Goal: Task Accomplishment & Management: Use online tool/utility

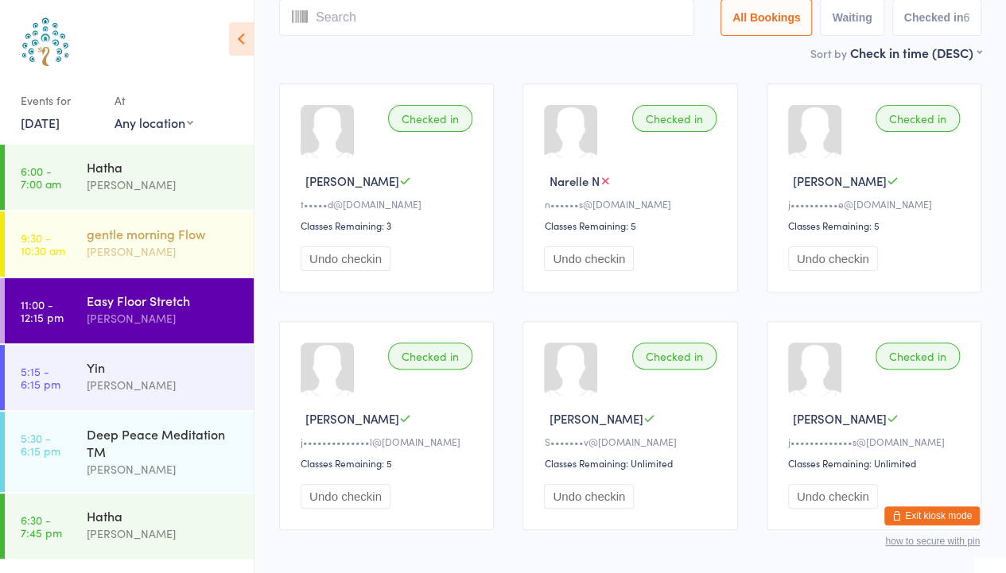
click at [167, 238] on div "gentle morning Flow" at bounding box center [163, 233] width 153 height 17
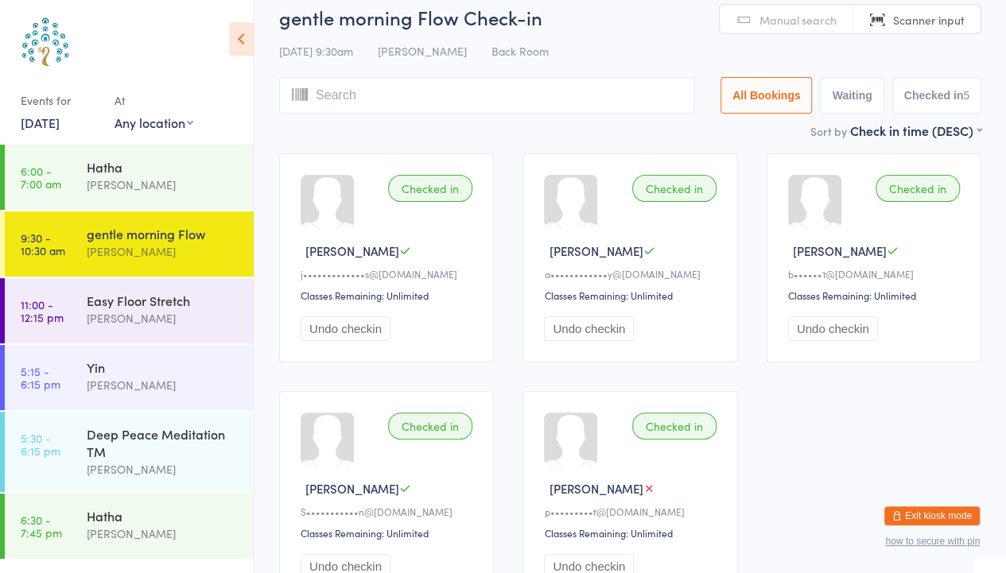
scroll to position [37, 0]
click at [146, 314] on div "[PERSON_NAME]" at bounding box center [163, 318] width 153 height 18
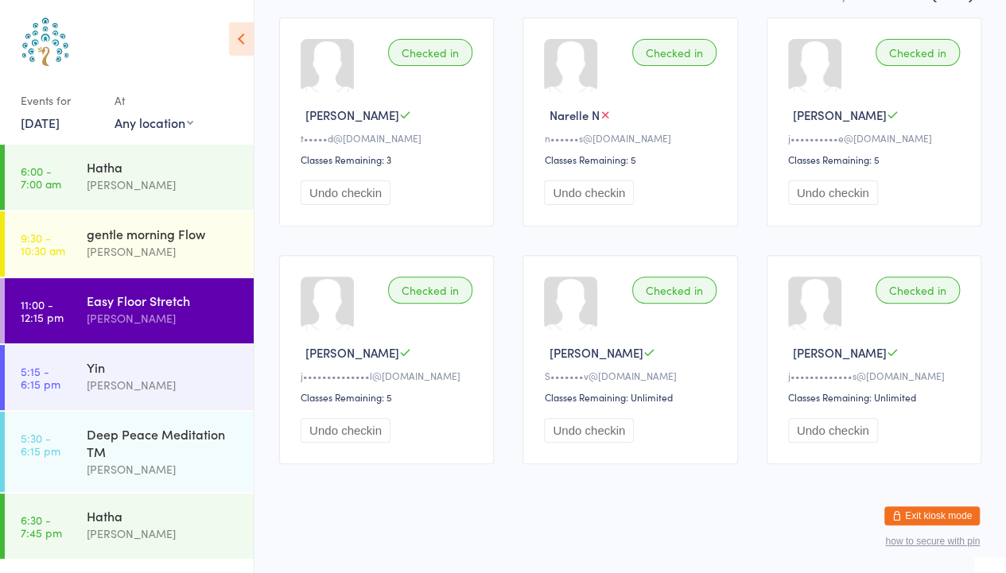
scroll to position [48, 0]
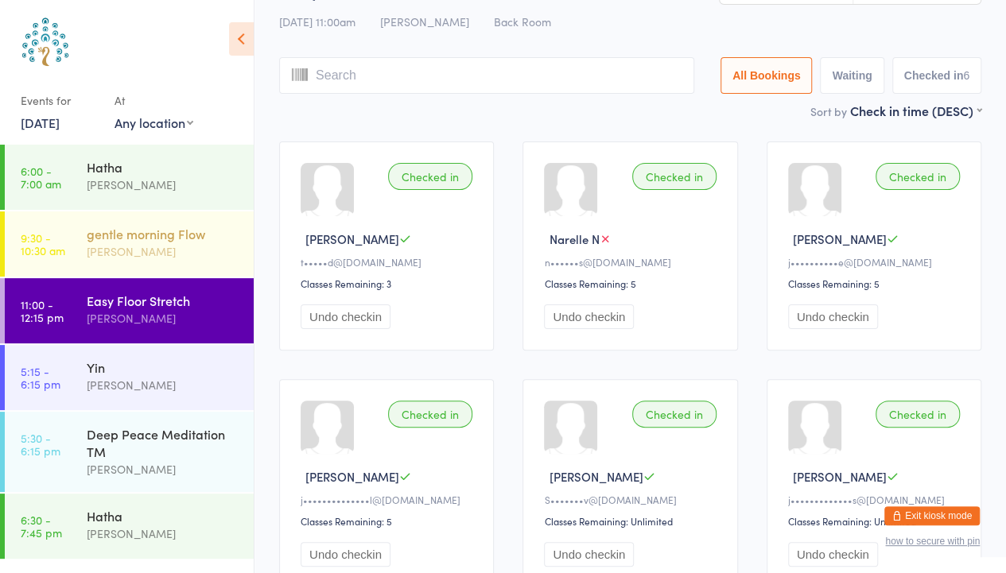
click at [158, 250] on div "[PERSON_NAME]" at bounding box center [163, 251] width 153 height 18
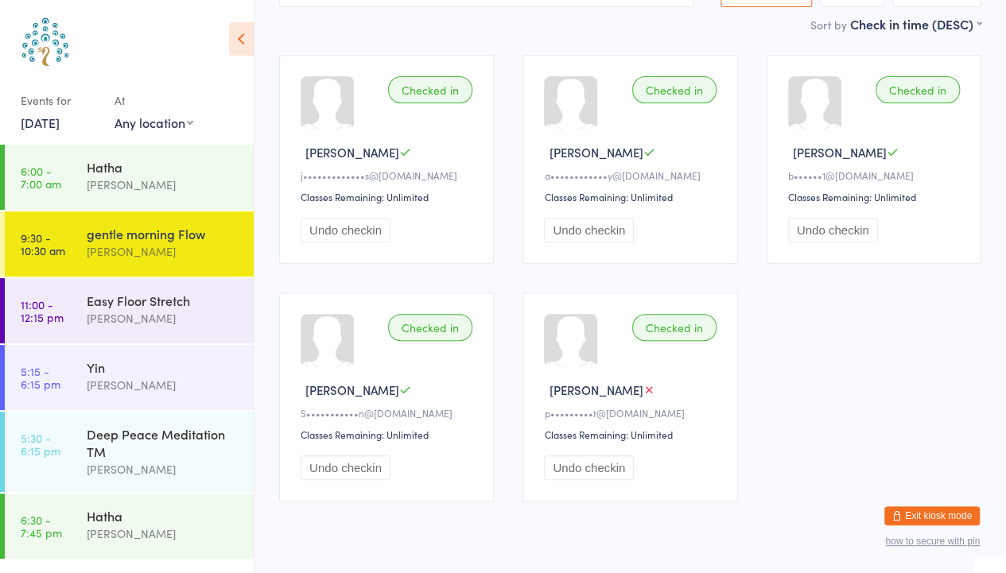
scroll to position [138, 0]
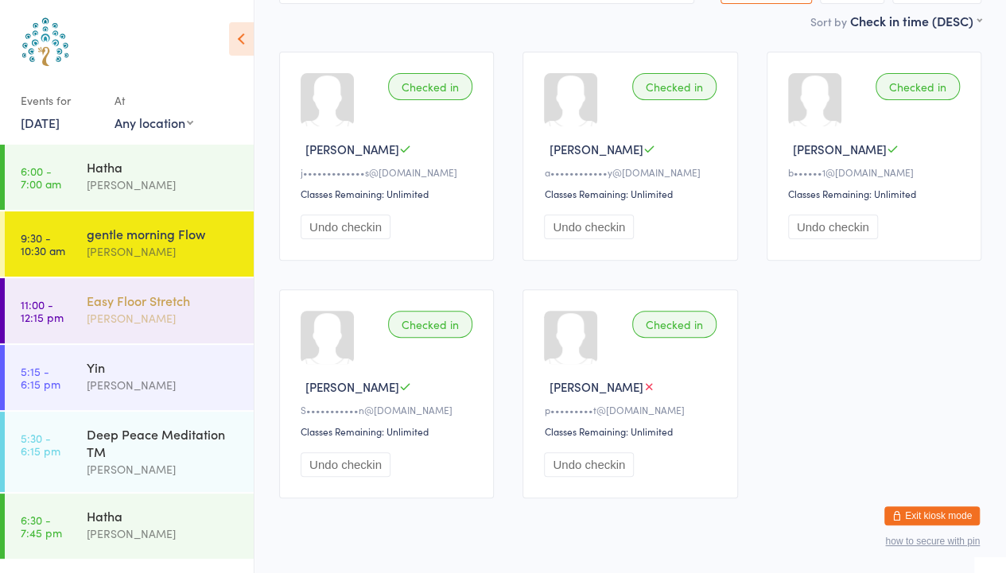
click at [96, 295] on div "Easy Floor Stretch" at bounding box center [163, 300] width 153 height 17
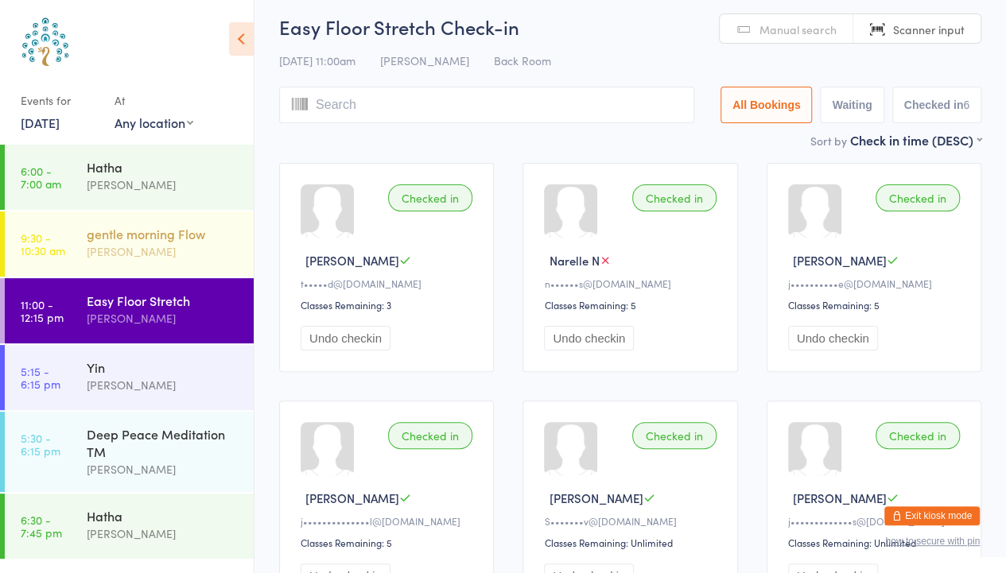
scroll to position [25, 0]
click at [133, 242] on div "[PERSON_NAME]" at bounding box center [163, 251] width 153 height 18
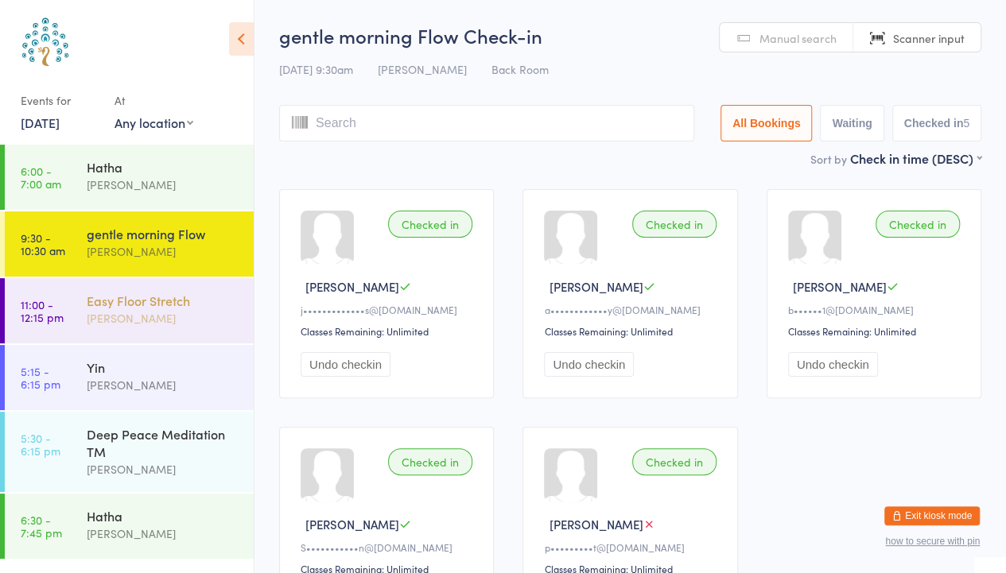
click at [136, 324] on div "[PERSON_NAME]" at bounding box center [163, 318] width 153 height 18
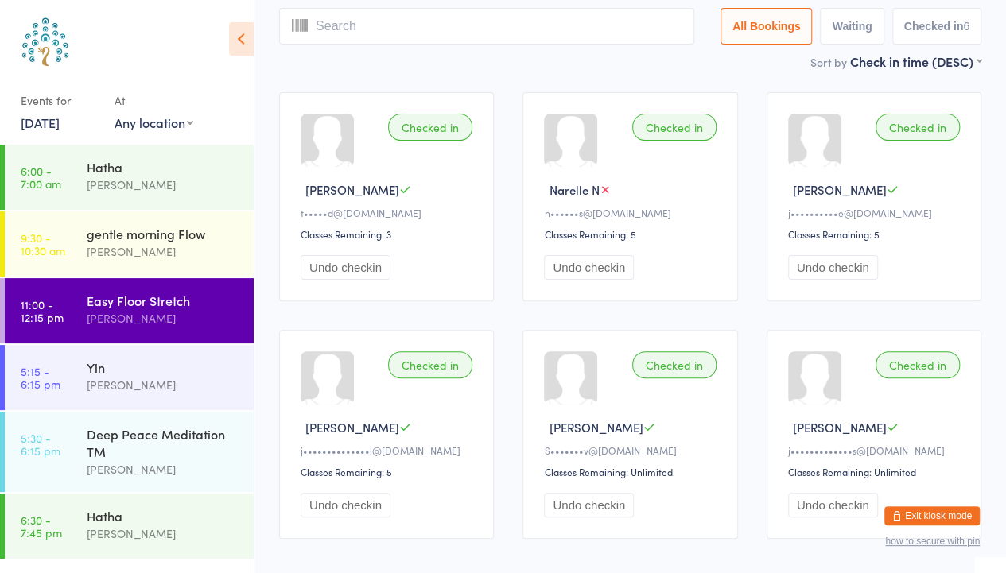
scroll to position [92, 0]
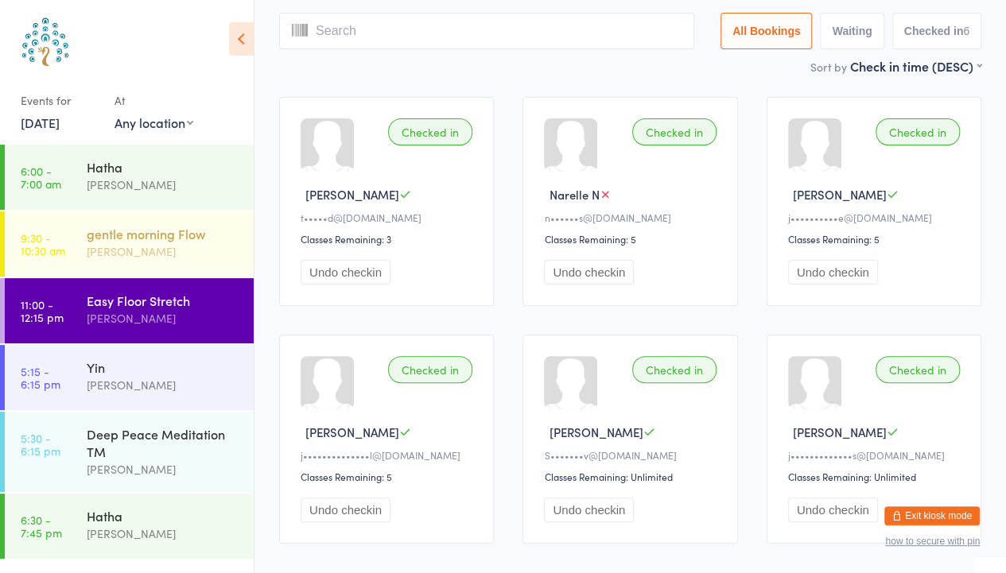
click at [140, 247] on div "[PERSON_NAME]" at bounding box center [163, 251] width 153 height 18
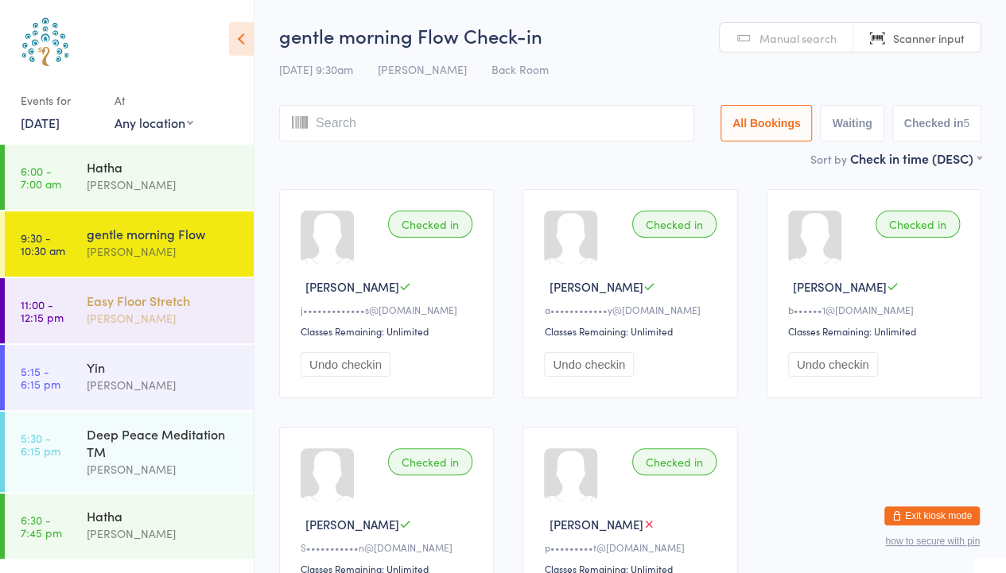
click at [127, 297] on div "Easy Floor Stretch" at bounding box center [163, 300] width 153 height 17
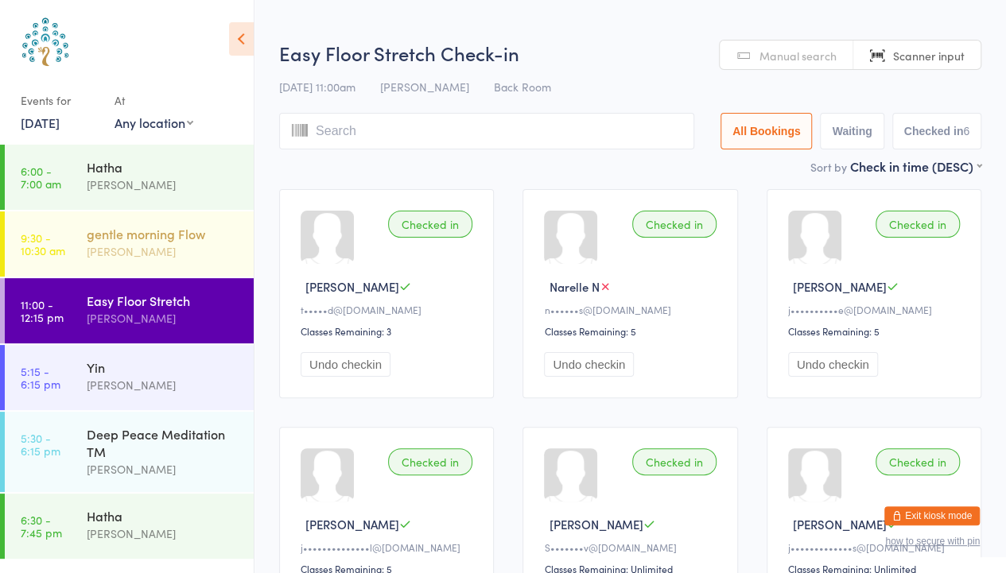
click at [161, 244] on div "[PERSON_NAME]" at bounding box center [163, 251] width 153 height 18
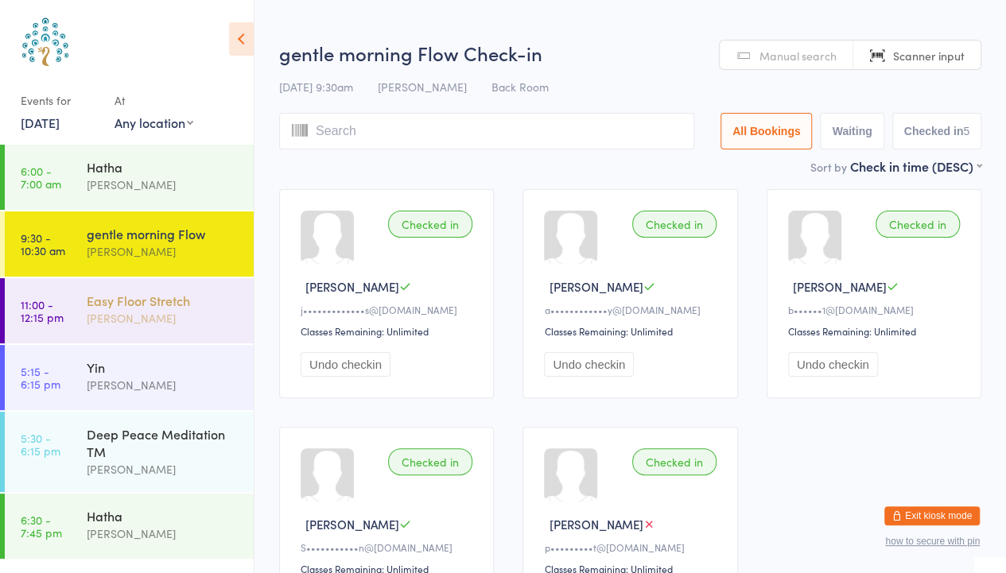
click at [134, 319] on div "[PERSON_NAME]" at bounding box center [163, 318] width 153 height 18
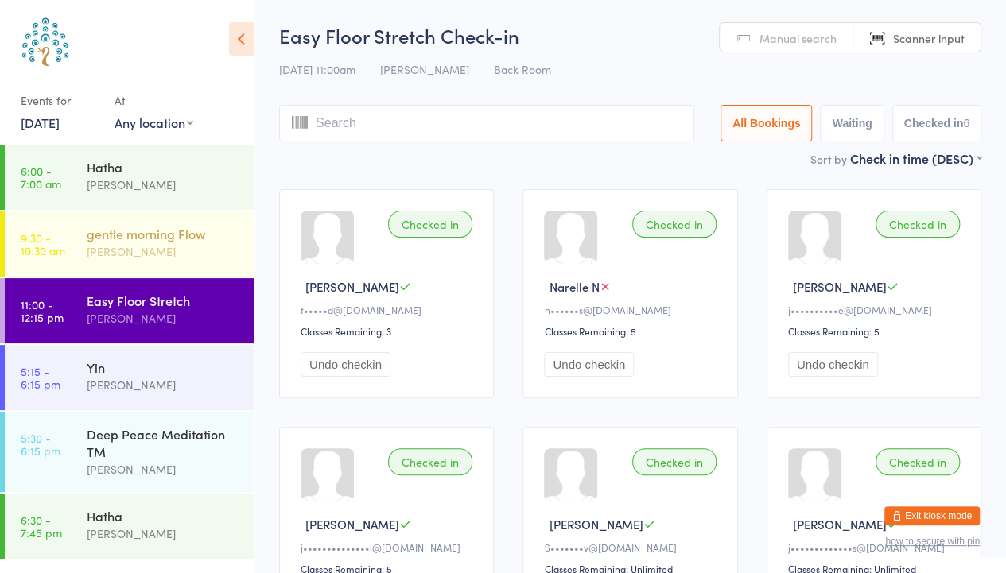
click at [161, 243] on div "[PERSON_NAME]" at bounding box center [163, 251] width 153 height 18
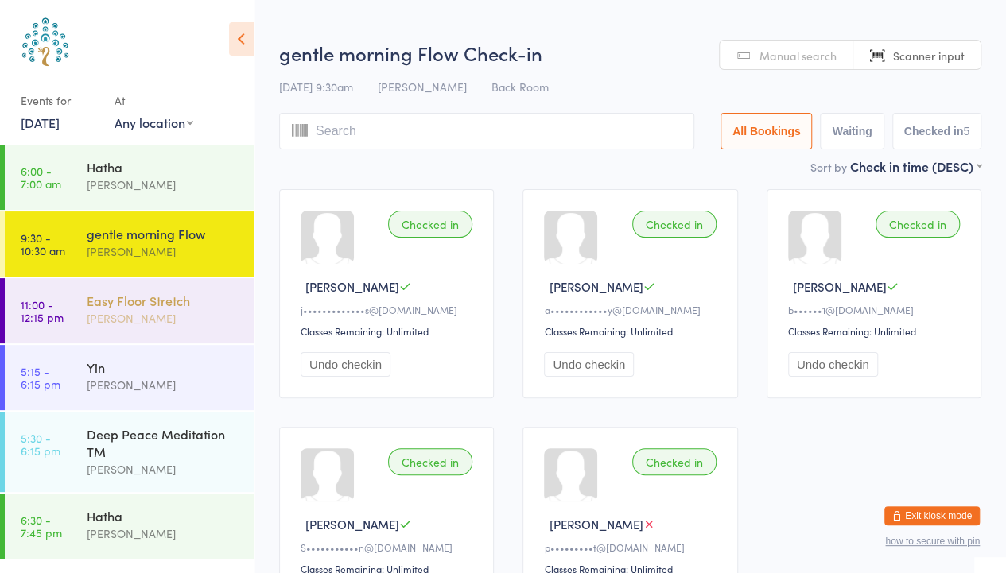
click at [109, 331] on div "Easy Floor Stretch [PERSON_NAME]" at bounding box center [170, 309] width 167 height 63
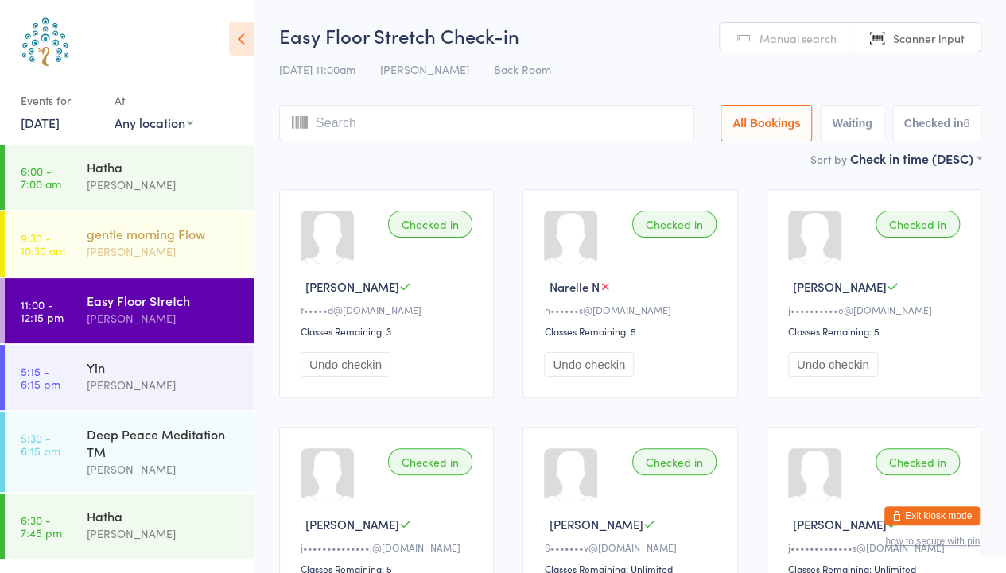
click at [164, 252] on div "[PERSON_NAME]" at bounding box center [163, 251] width 153 height 18
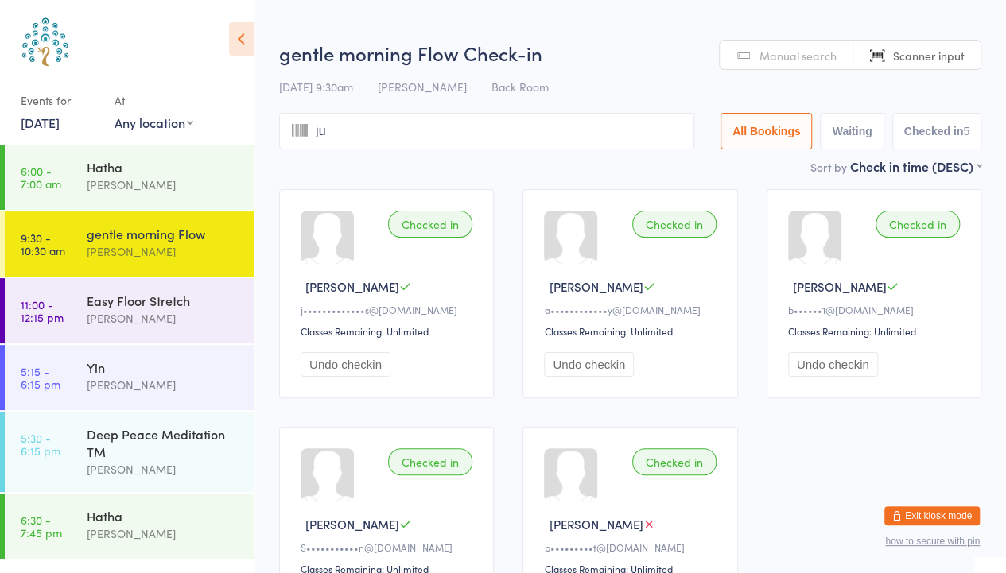
type input "[DATE]"
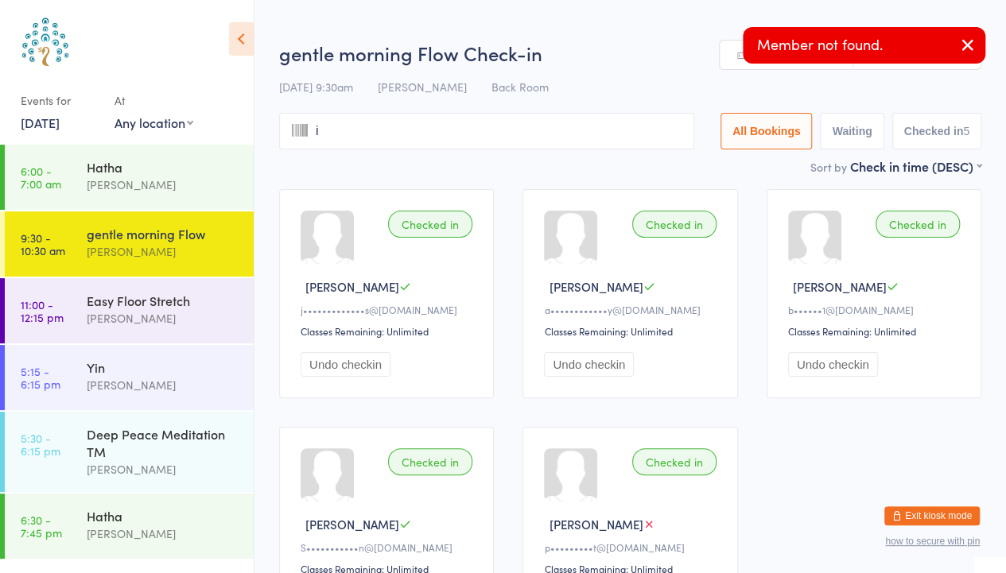
type input "ie"
click at [967, 45] on icon "button" at bounding box center [967, 45] width 19 height 20
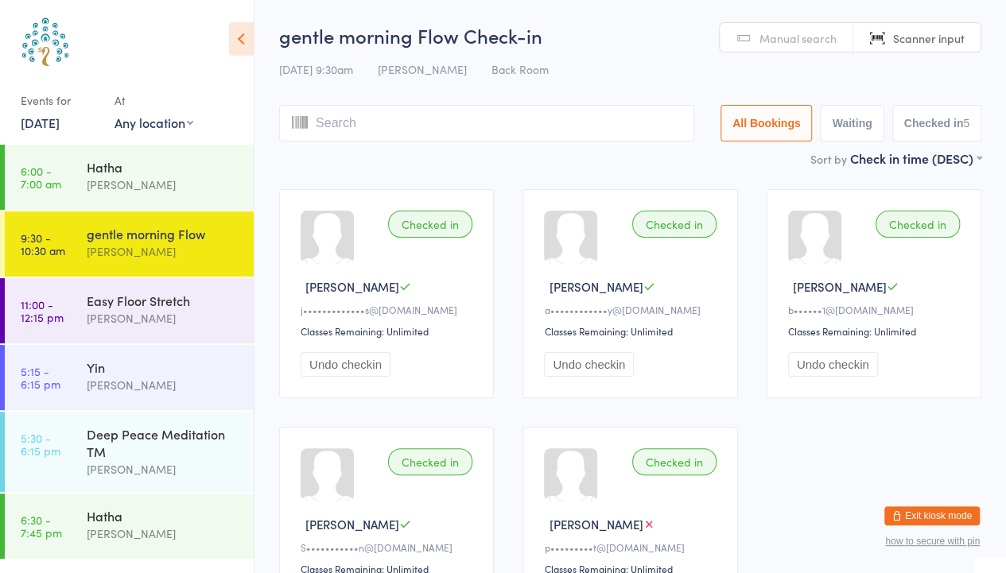
click at [825, 48] on link "Manual search" at bounding box center [786, 38] width 134 height 30
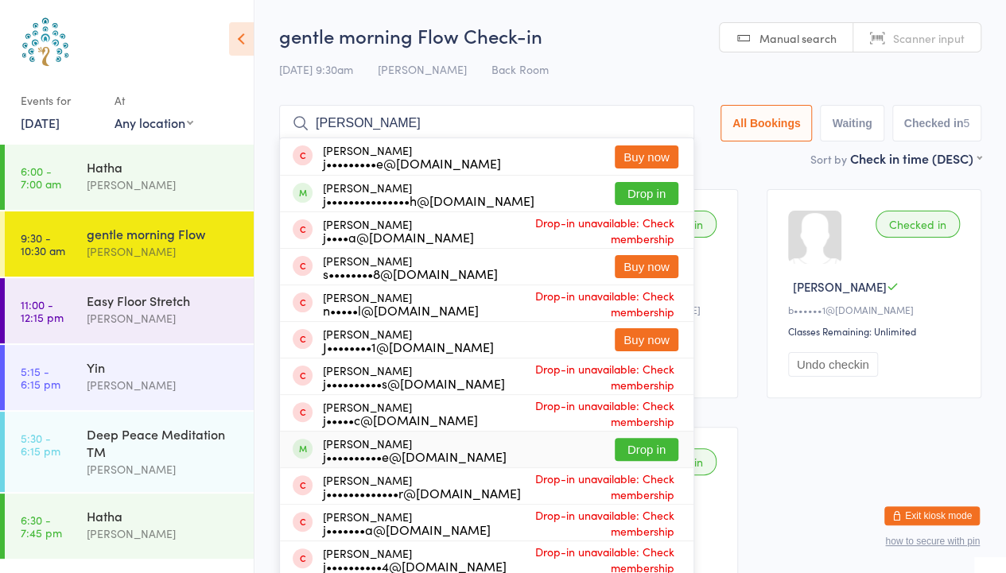
type input "[PERSON_NAME]"
click at [633, 452] on button "Drop in" at bounding box center [646, 449] width 64 height 23
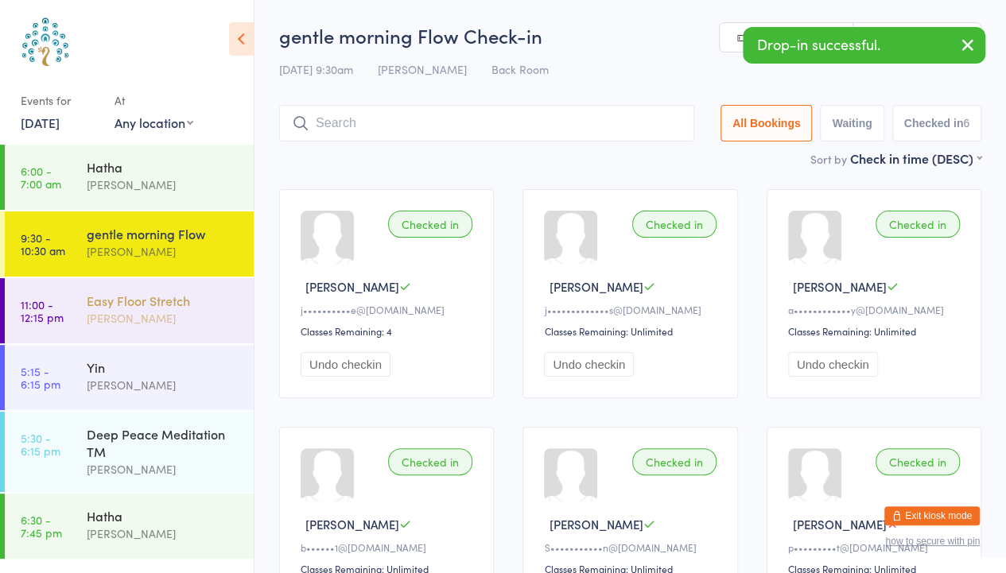
click at [108, 297] on div "Easy Floor Stretch" at bounding box center [163, 300] width 153 height 17
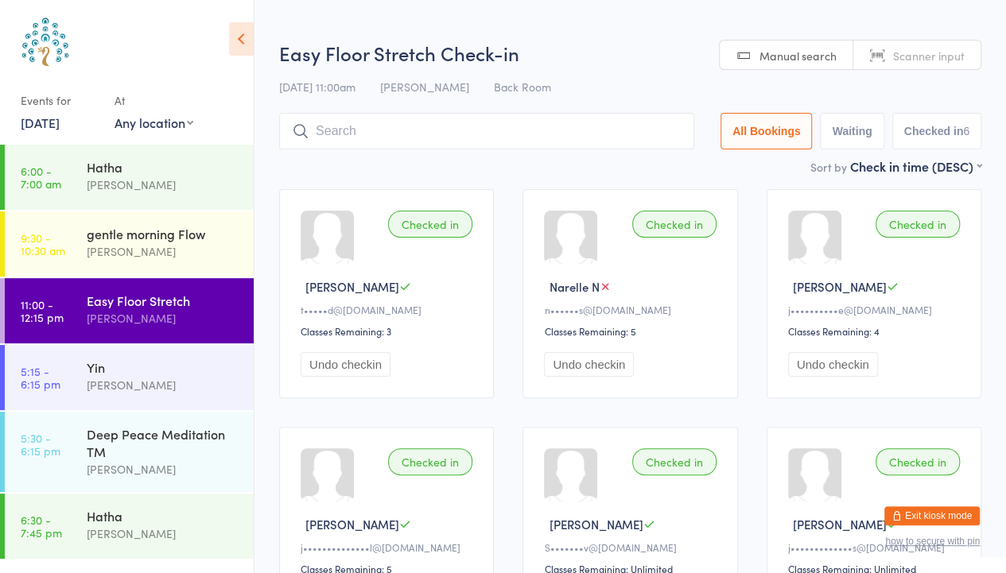
click at [826, 363] on button "Undo checkin" at bounding box center [833, 364] width 90 height 25
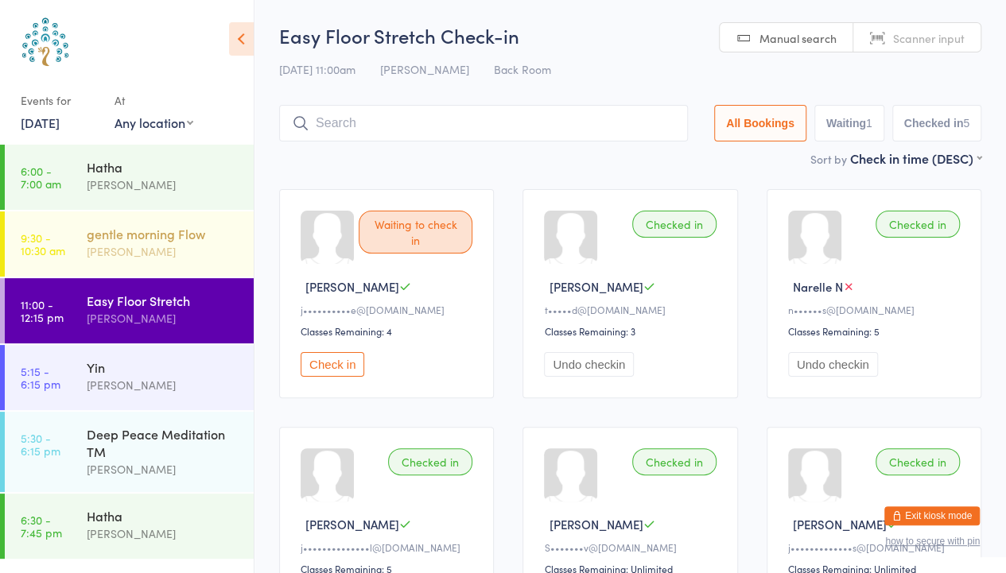
click at [138, 241] on div "gentle morning Flow" at bounding box center [163, 233] width 153 height 17
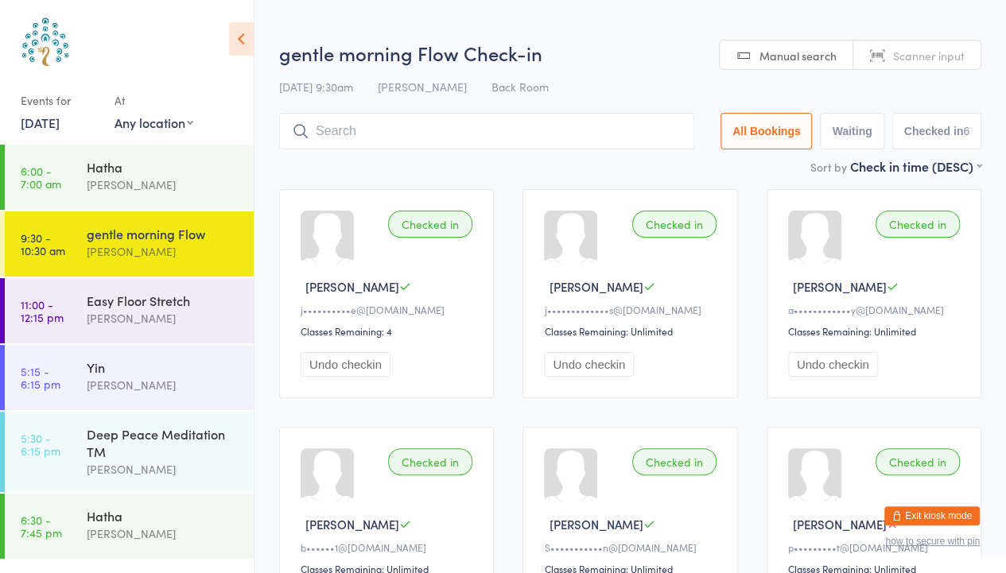
scroll to position [115, 0]
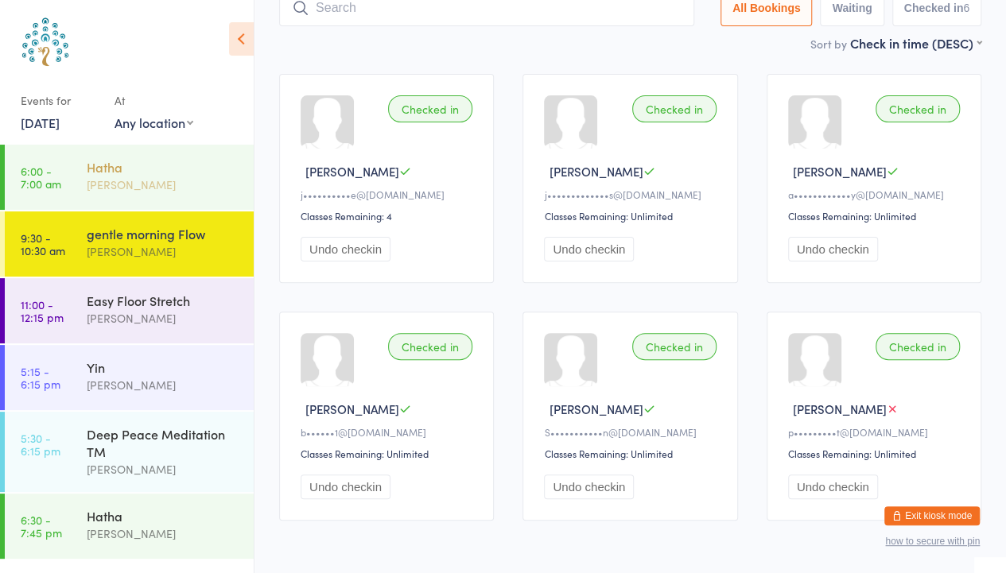
click at [138, 176] on div "[PERSON_NAME]" at bounding box center [163, 185] width 153 height 18
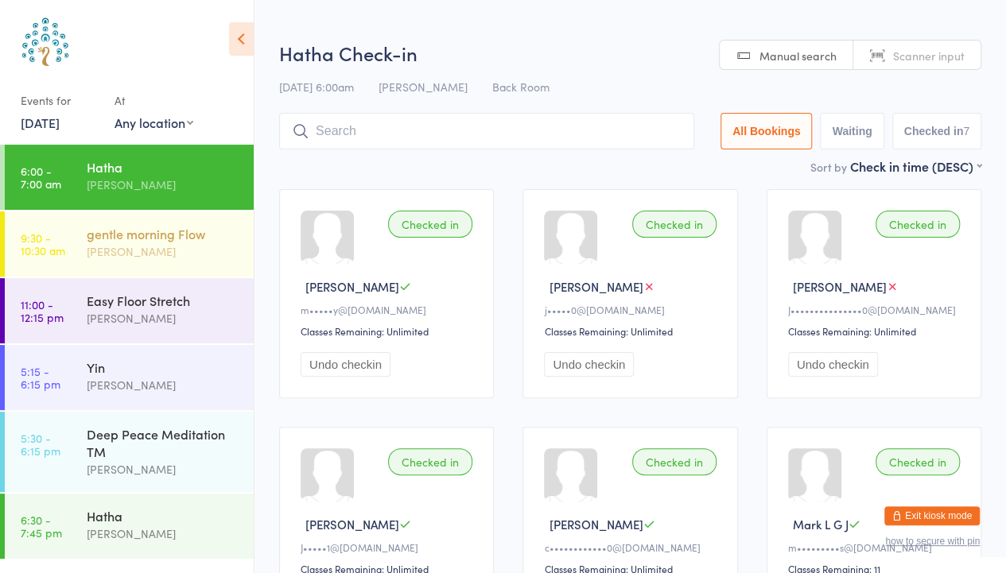
click at [131, 252] on div "[PERSON_NAME]" at bounding box center [163, 251] width 153 height 18
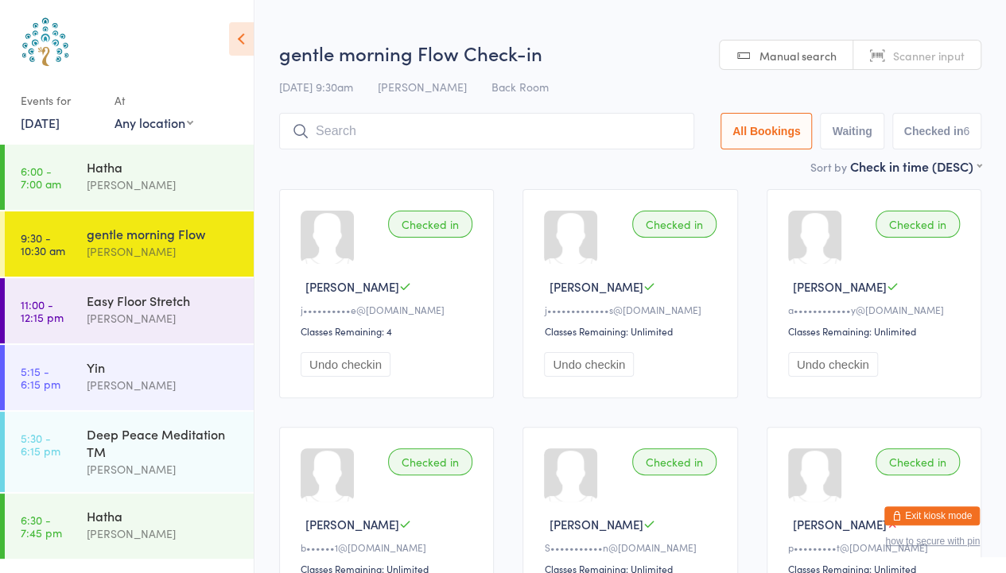
click at [891, 55] on link "Scanner input" at bounding box center [916, 56] width 127 height 30
type input "8430"
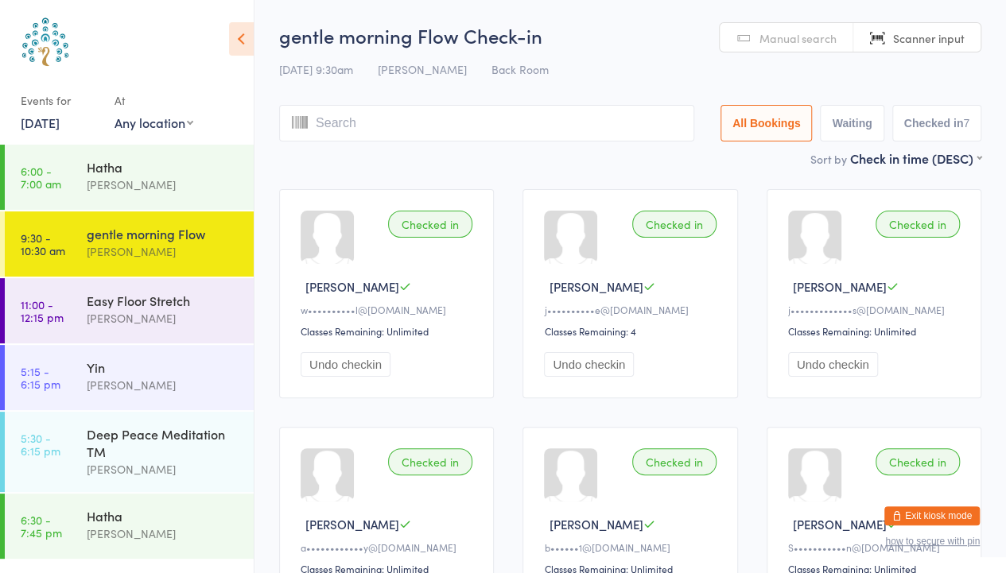
click at [522, 153] on div "Sort by Check in time (DESC) First name (ASC) First name (DESC) Last name (ASC)…" at bounding box center [630, 157] width 702 height 17
click at [167, 312] on div "[PERSON_NAME]" at bounding box center [163, 318] width 153 height 18
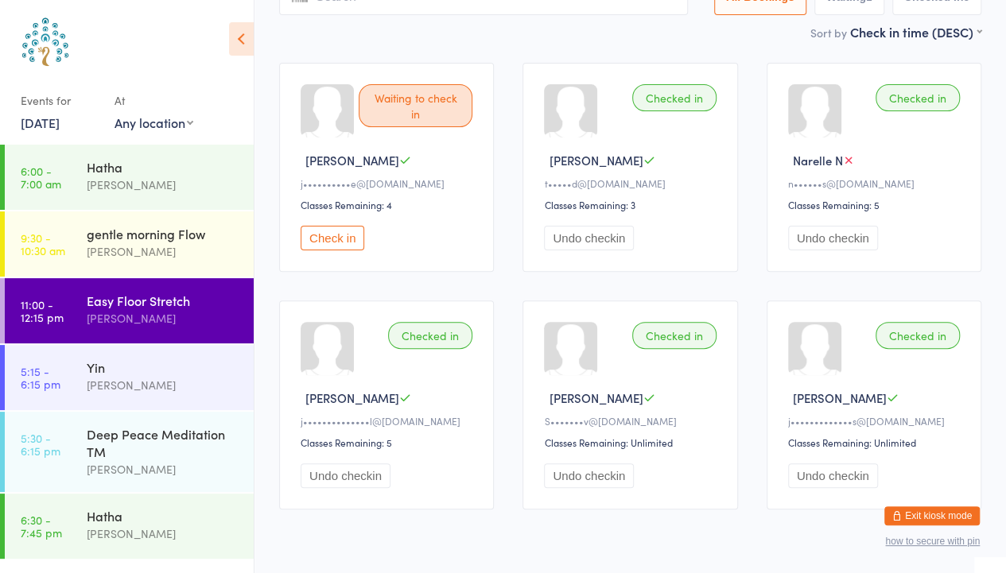
scroll to position [127, 0]
click at [170, 230] on div "gentle morning Flow" at bounding box center [163, 233] width 153 height 17
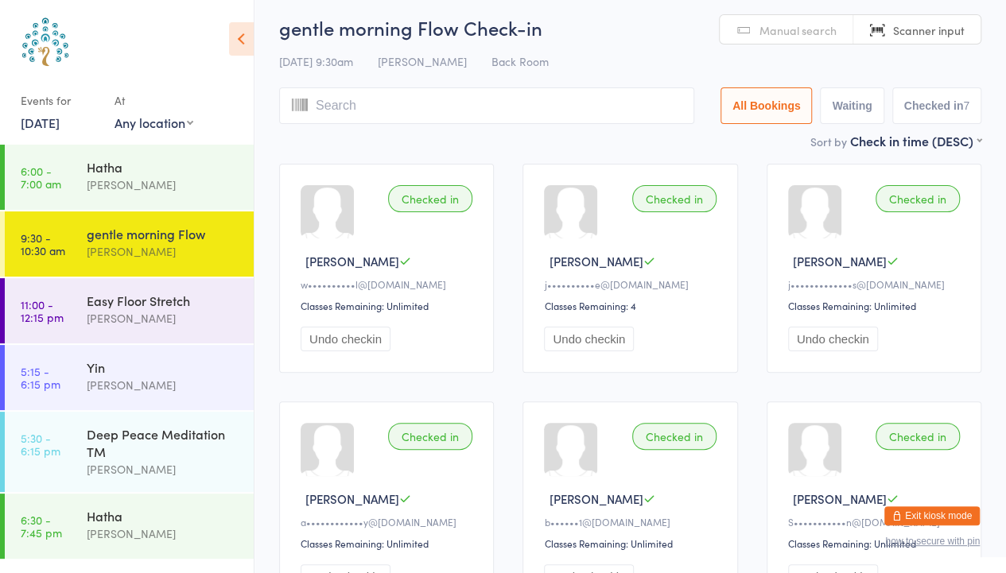
scroll to position [24, 0]
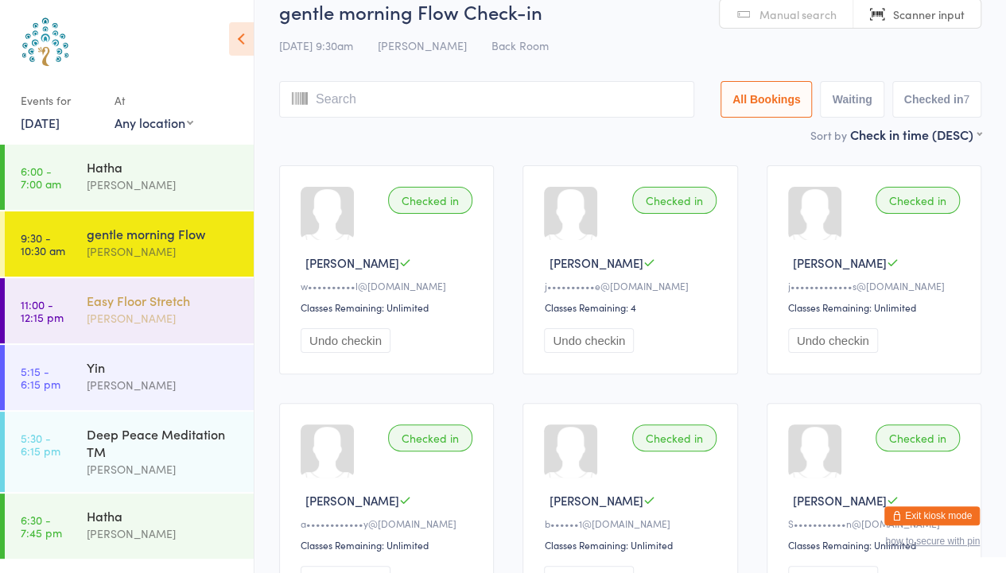
click at [146, 300] on div "Easy Floor Stretch" at bounding box center [163, 300] width 153 height 17
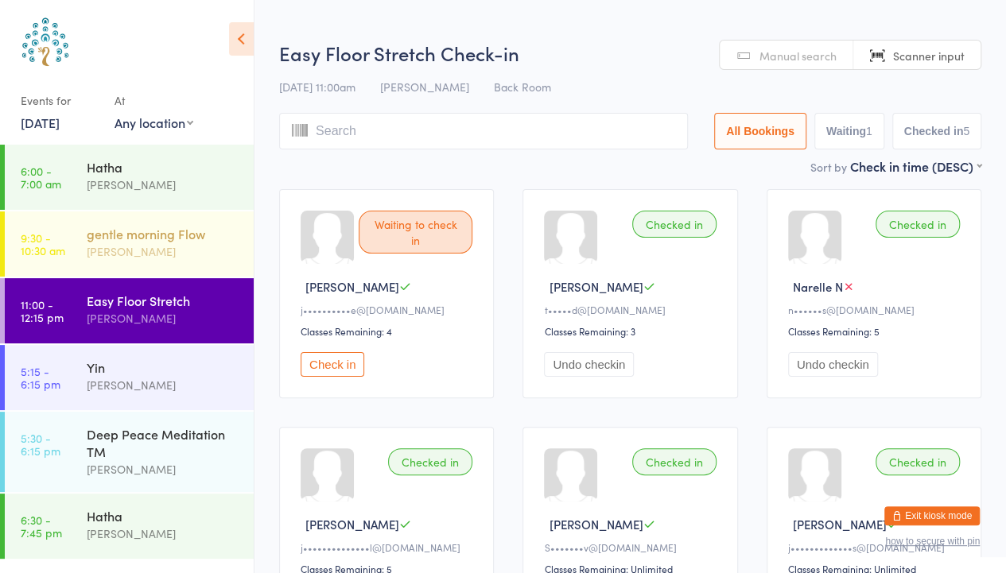
click at [118, 255] on div "[PERSON_NAME]" at bounding box center [163, 251] width 153 height 18
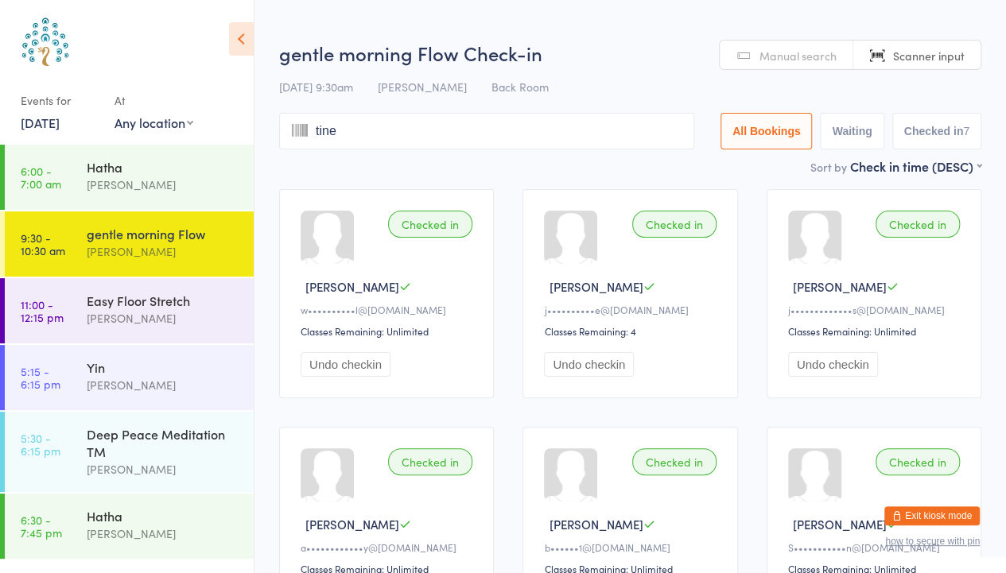
type input "tine t"
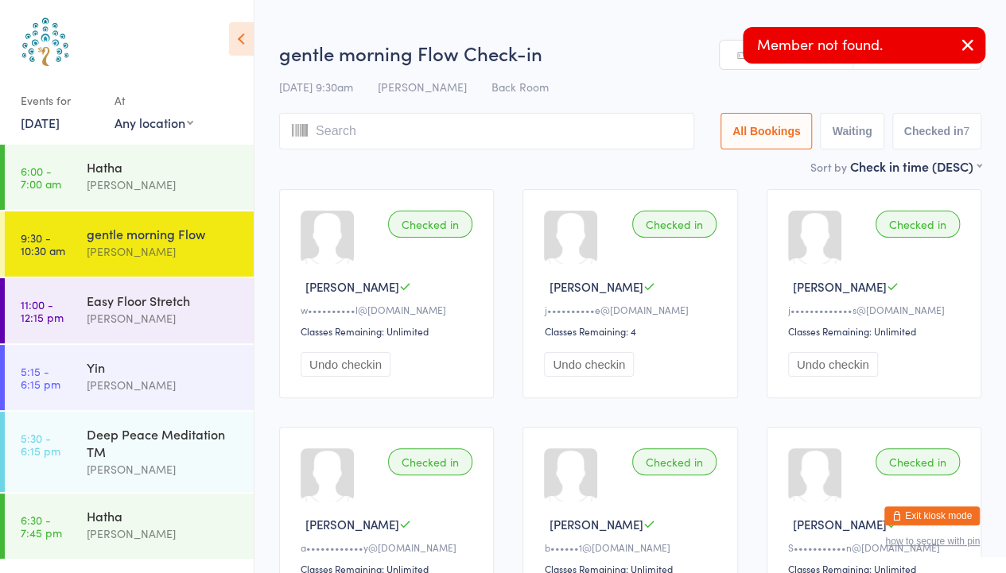
click at [965, 45] on icon "button" at bounding box center [967, 45] width 19 height 20
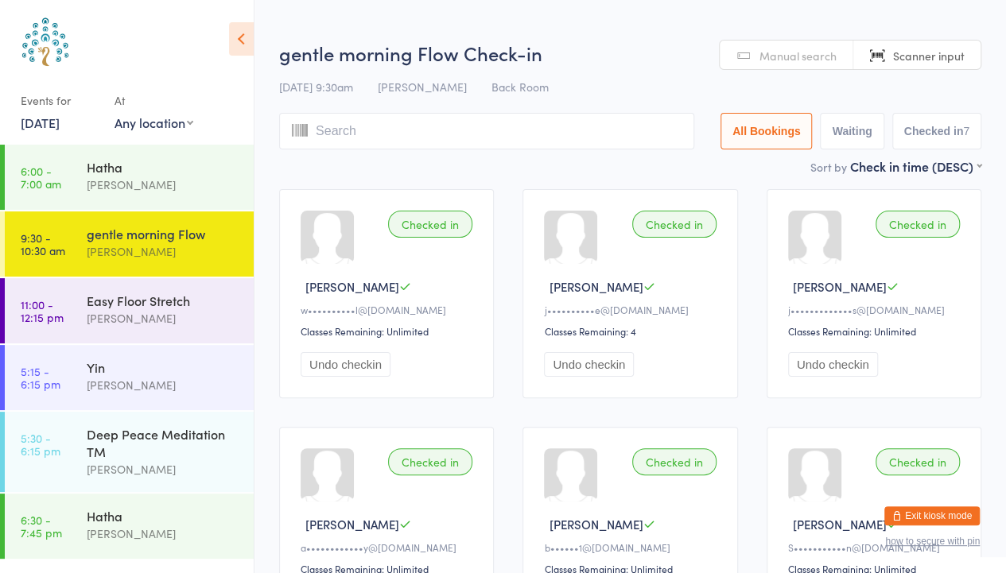
click at [782, 48] on span "Manual search" at bounding box center [797, 56] width 77 height 16
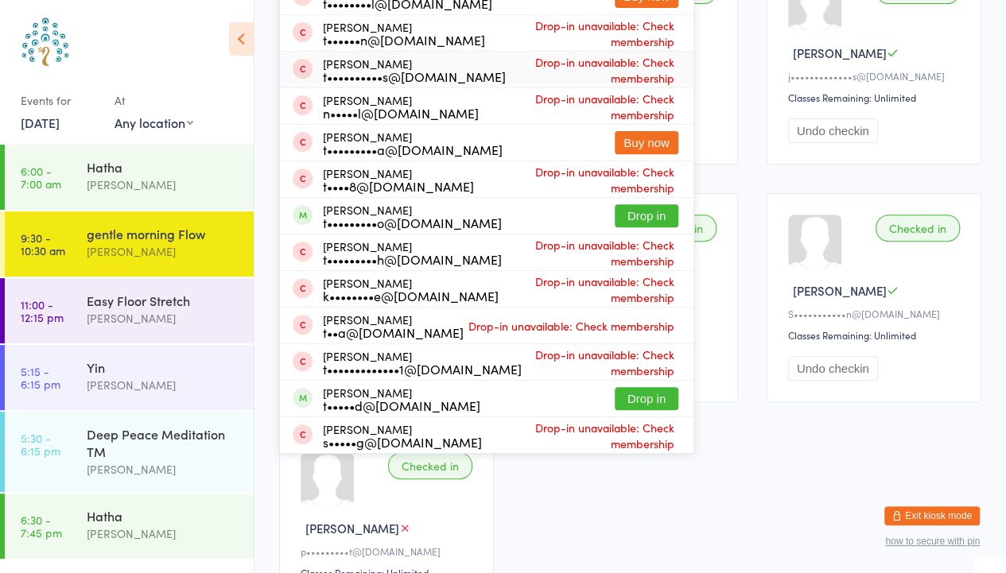
scroll to position [242, 0]
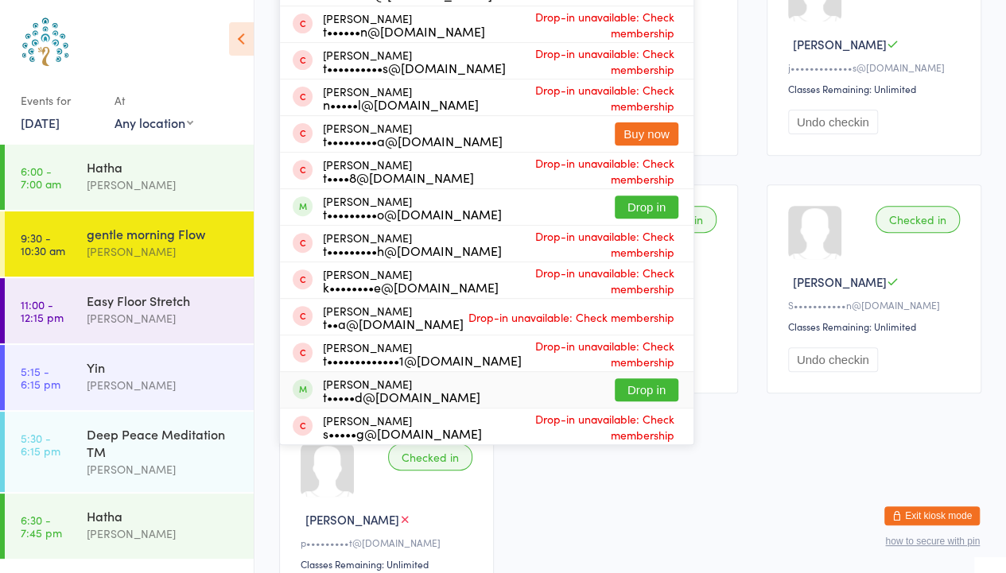
type input "[PERSON_NAME]"
click at [634, 386] on button "Drop in" at bounding box center [646, 389] width 64 height 23
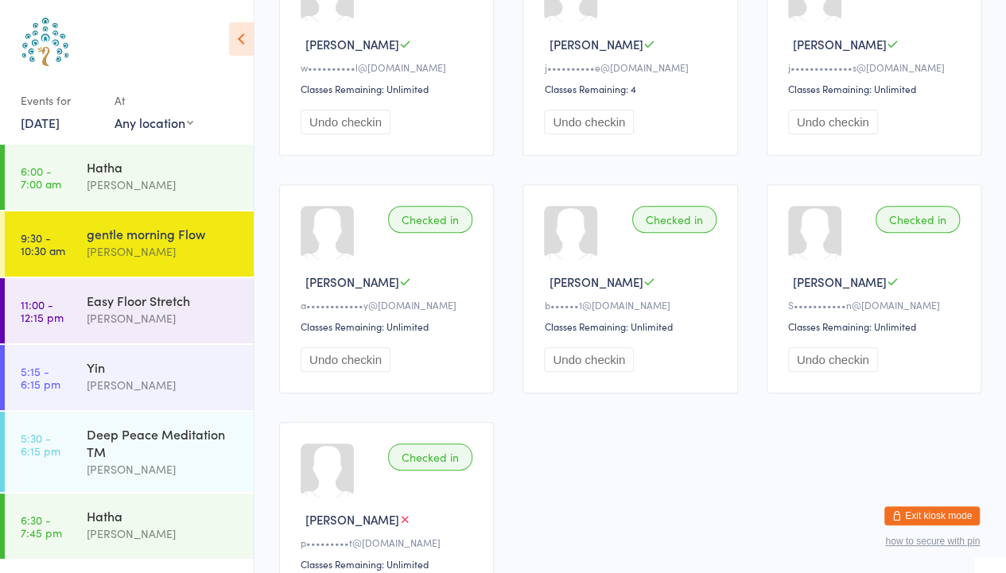
scroll to position [0, 0]
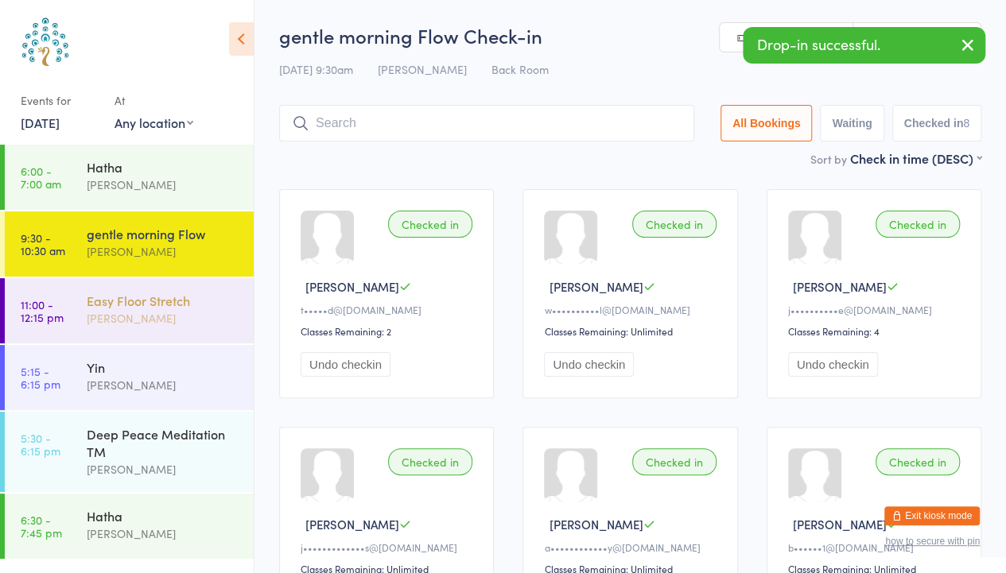
click at [164, 309] on div "[PERSON_NAME]" at bounding box center [163, 318] width 153 height 18
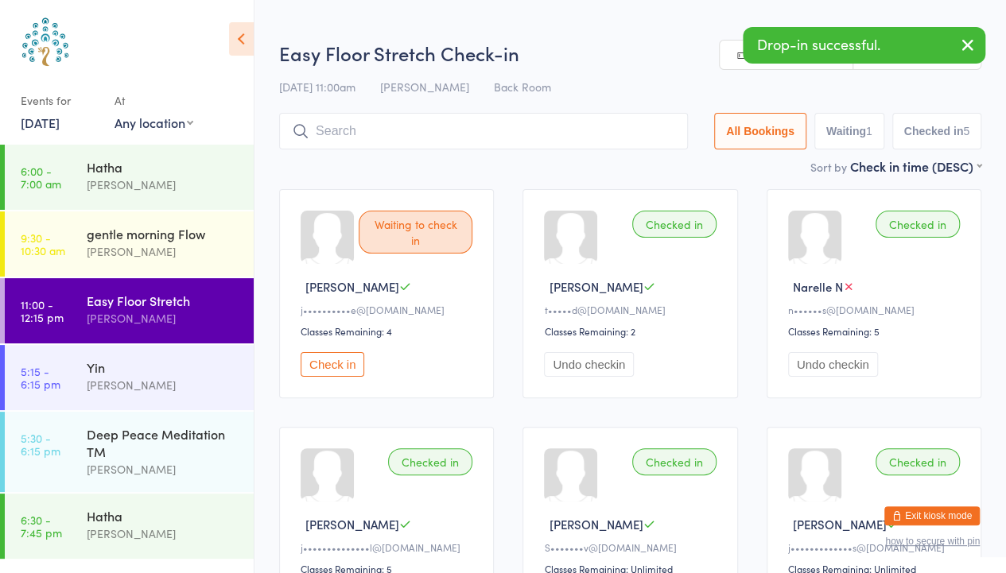
click at [595, 368] on button "Undo checkin" at bounding box center [589, 364] width 90 height 25
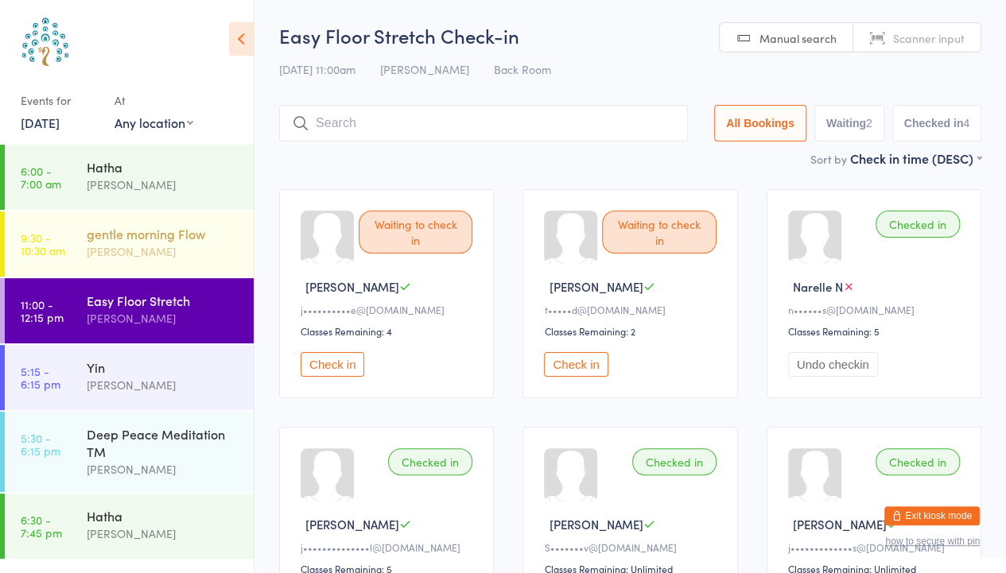
click at [165, 241] on div "gentle morning Flow" at bounding box center [163, 233] width 153 height 17
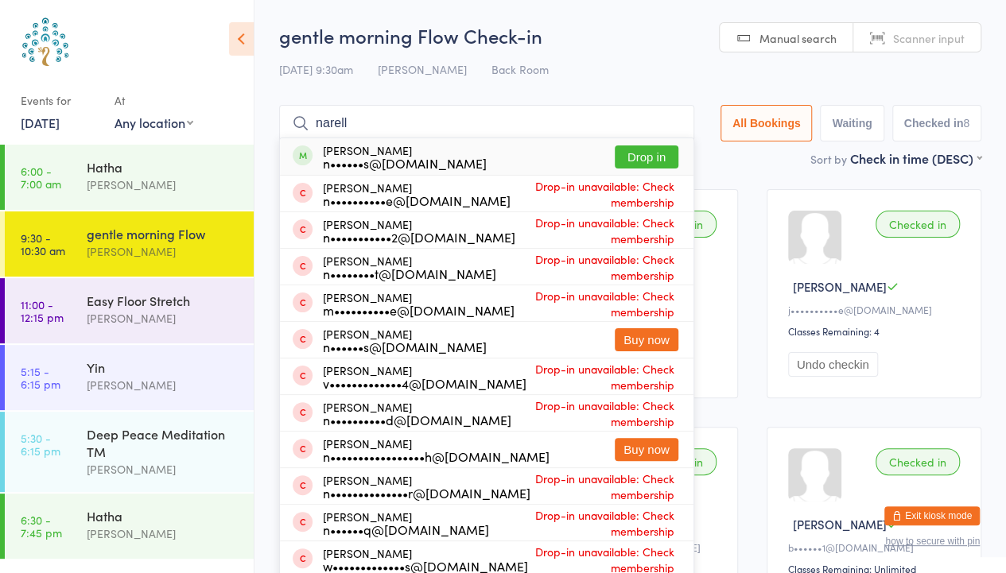
type input "narell"
click at [626, 159] on button "Drop in" at bounding box center [646, 156] width 64 height 23
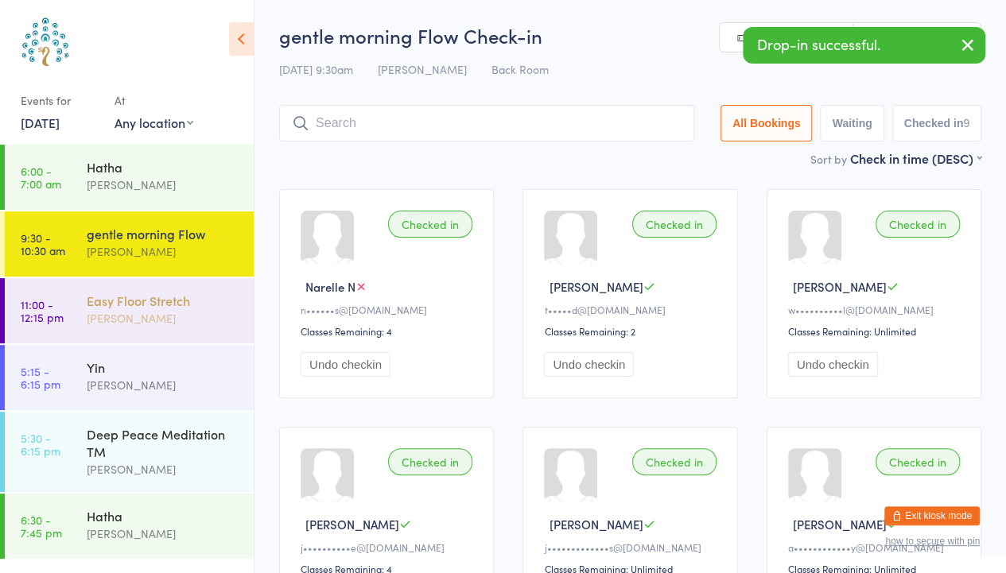
click at [145, 300] on div "Easy Floor Stretch" at bounding box center [163, 300] width 153 height 17
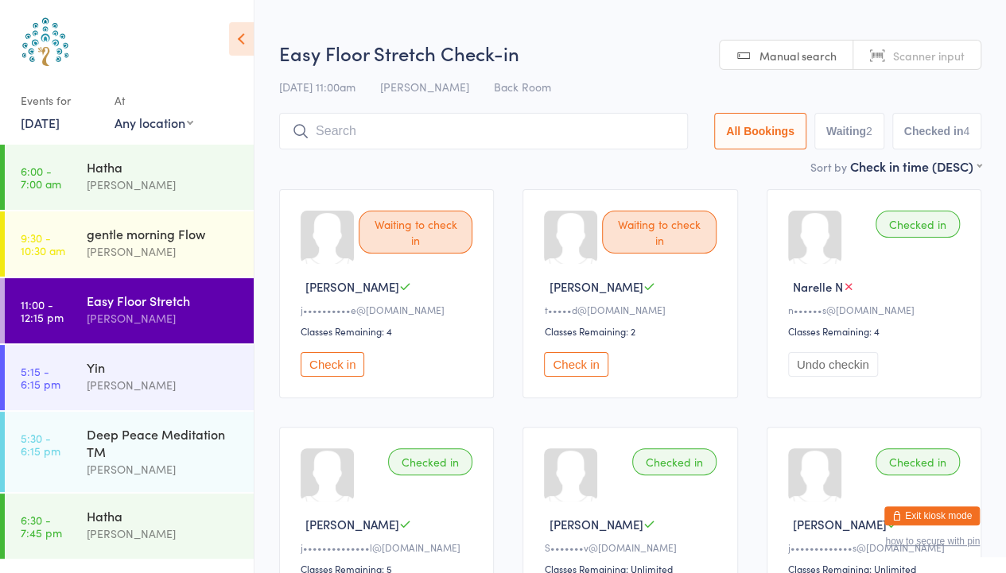
click at [836, 374] on button "Undo checkin" at bounding box center [833, 364] width 90 height 25
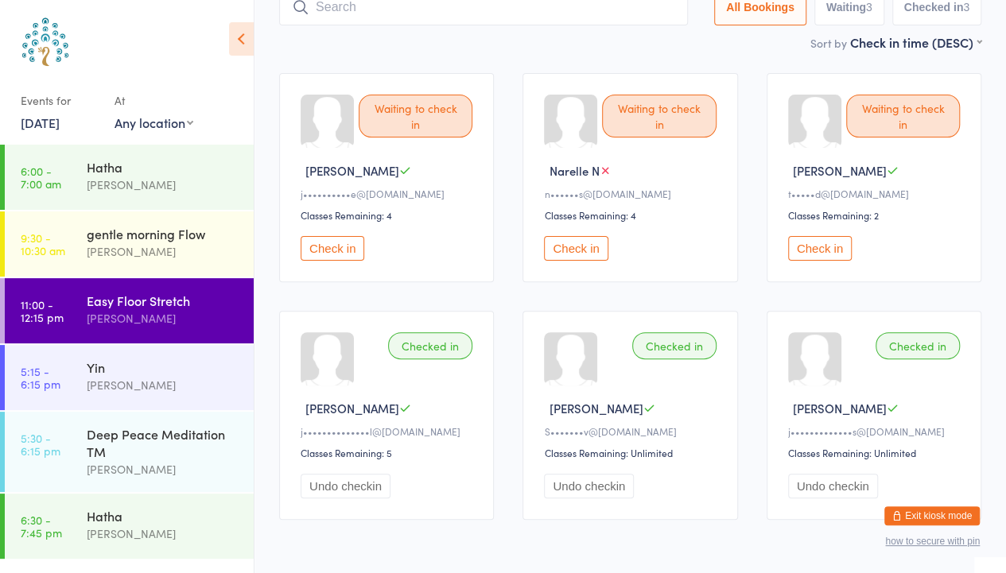
scroll to position [172, 0]
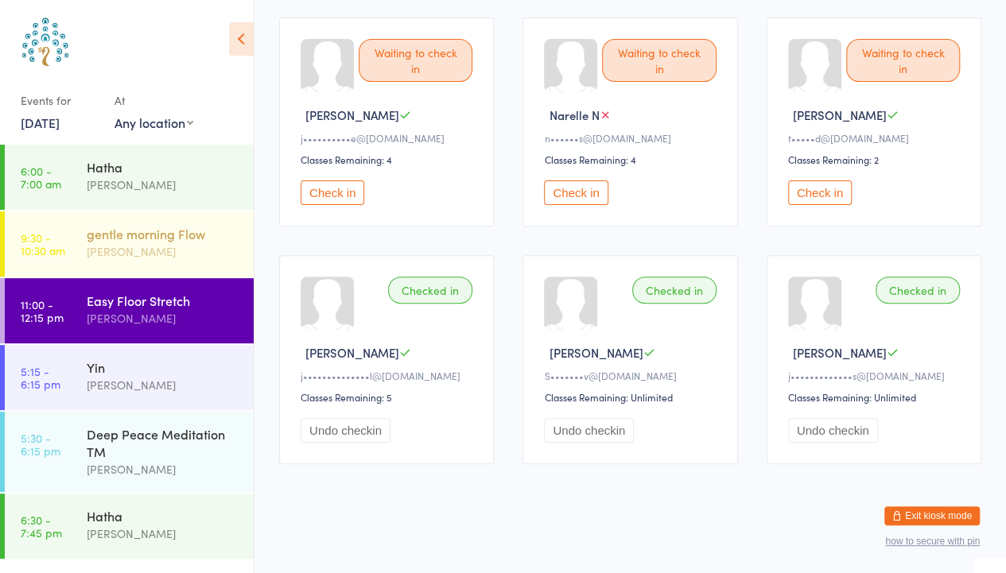
click at [144, 234] on div "gentle morning Flow" at bounding box center [163, 233] width 153 height 17
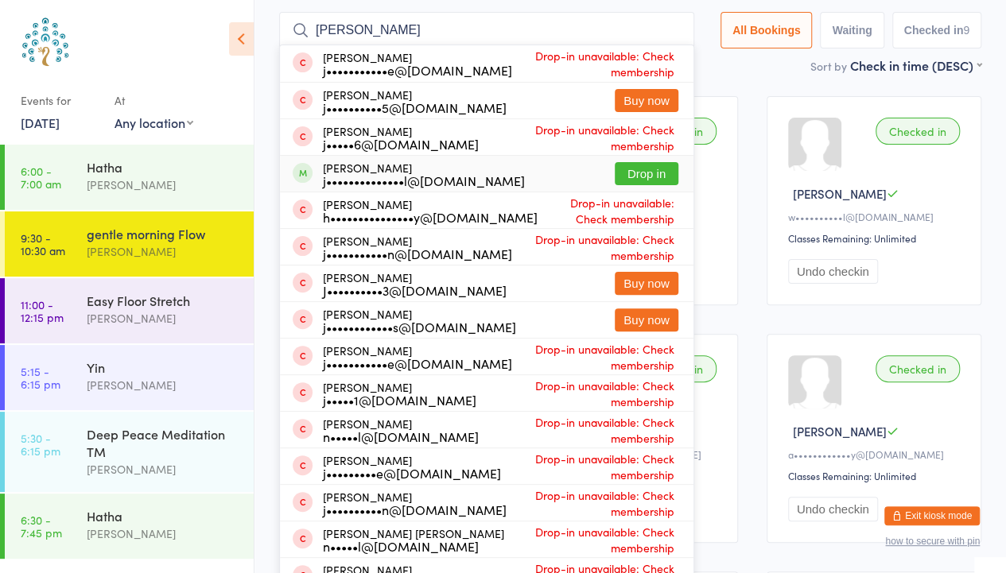
scroll to position [92, 0]
type input "[PERSON_NAME]"
click at [165, 301] on div "Easy Floor Stretch" at bounding box center [163, 300] width 153 height 17
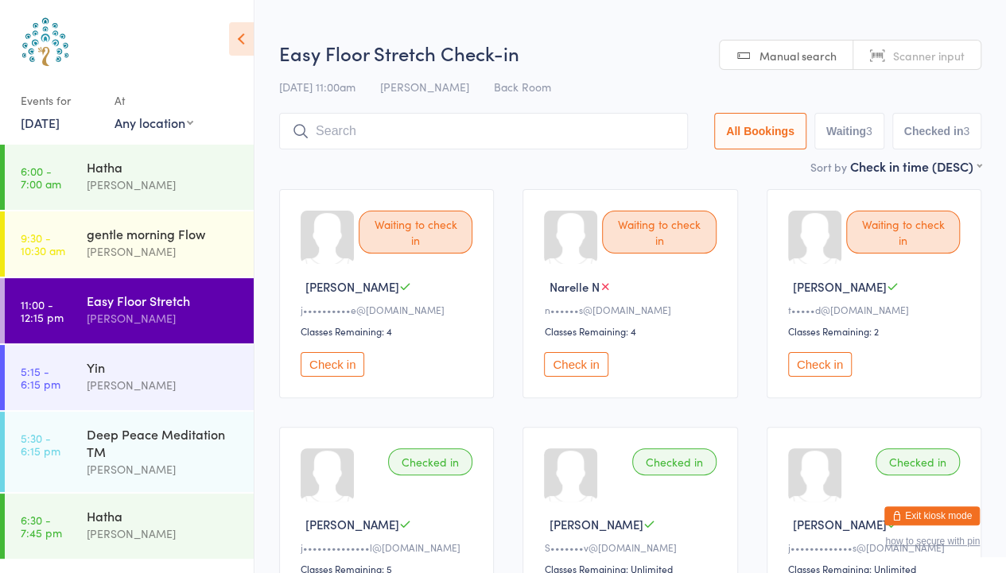
scroll to position [154, 0]
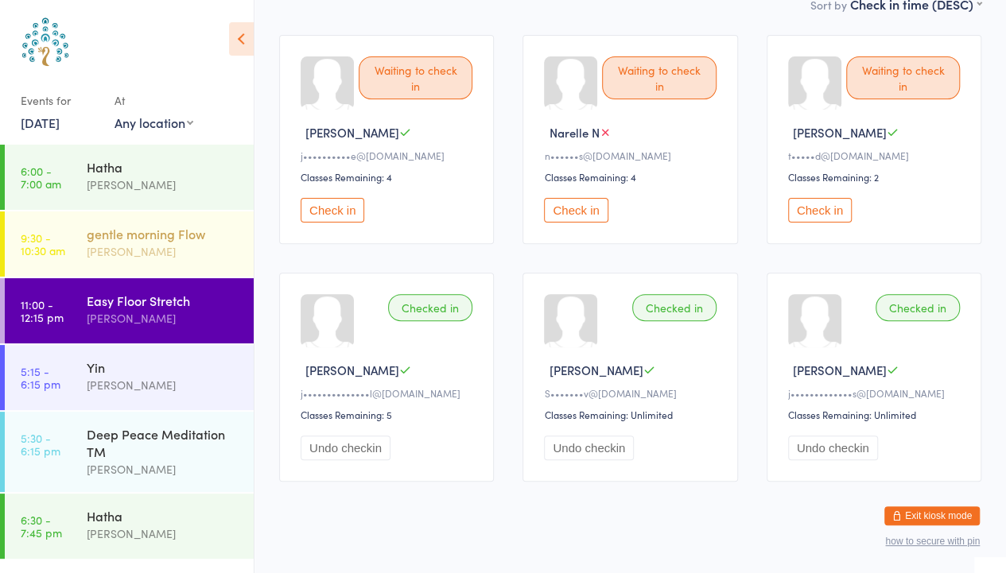
click at [169, 249] on div "[PERSON_NAME]" at bounding box center [163, 251] width 153 height 18
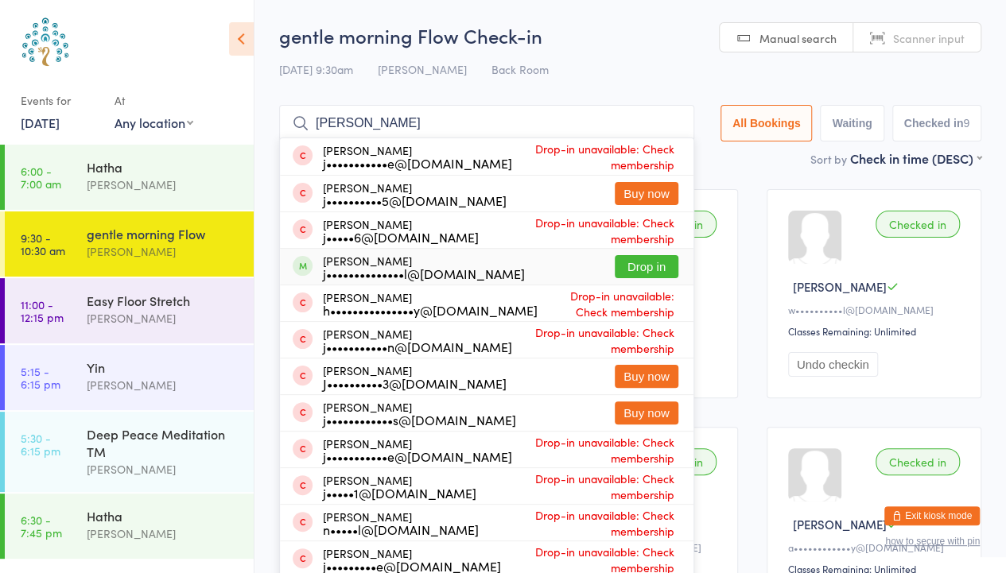
type input "[PERSON_NAME]"
click at [630, 265] on button "Drop in" at bounding box center [646, 266] width 64 height 23
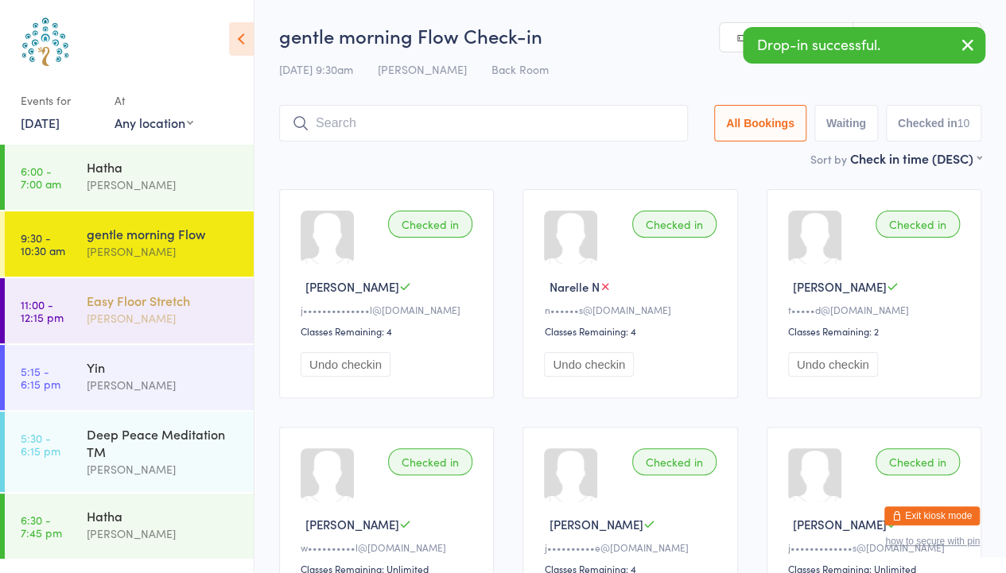
click at [193, 290] on div "Easy Floor Stretch [PERSON_NAME]" at bounding box center [170, 309] width 167 height 63
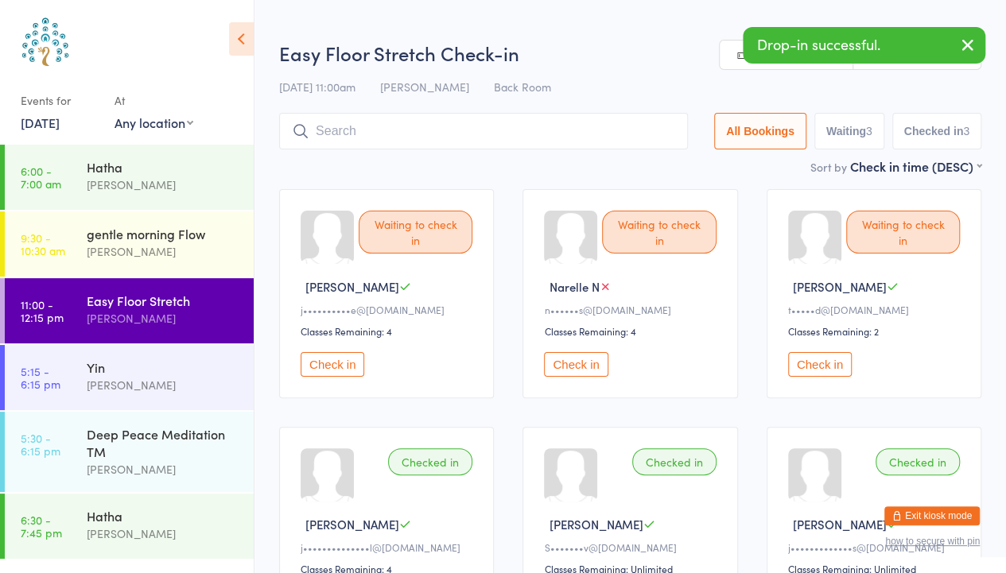
scroll to position [172, 0]
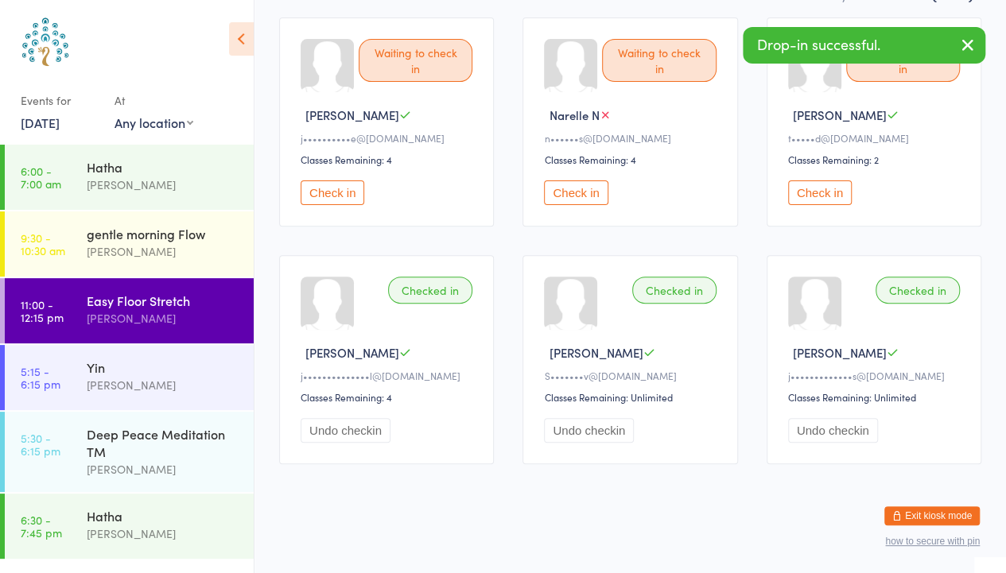
click at [337, 428] on button "Undo checkin" at bounding box center [345, 430] width 90 height 25
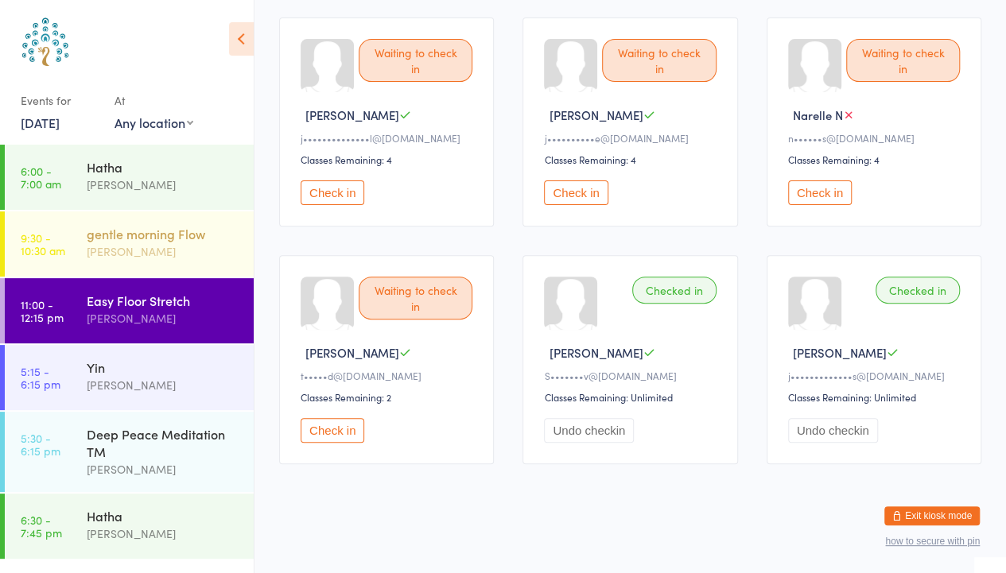
click at [148, 255] on div "[PERSON_NAME]" at bounding box center [163, 251] width 153 height 18
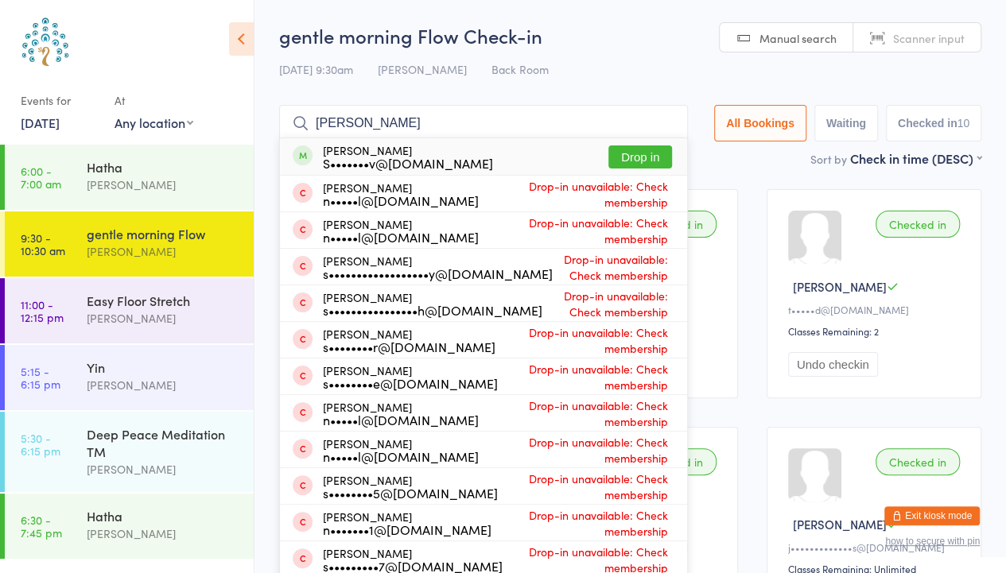
type input "[PERSON_NAME]"
click at [623, 158] on button "Drop in" at bounding box center [640, 156] width 64 height 23
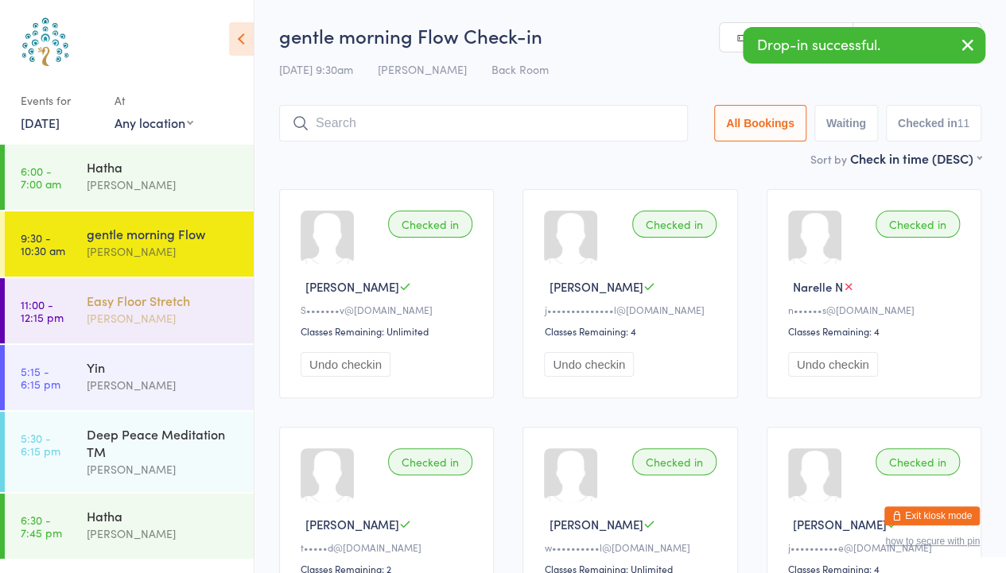
click at [130, 317] on div "[PERSON_NAME]" at bounding box center [163, 318] width 153 height 18
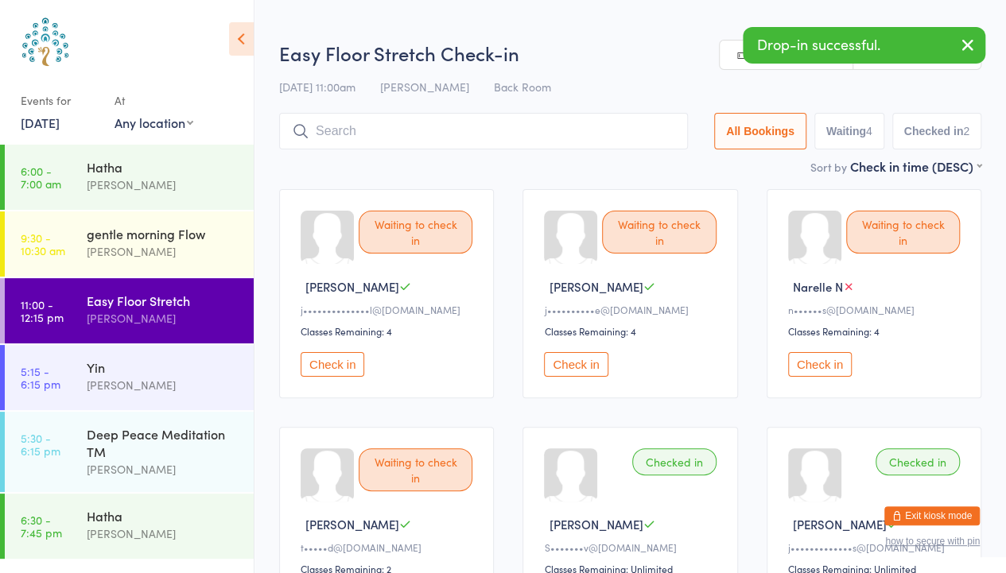
scroll to position [172, 0]
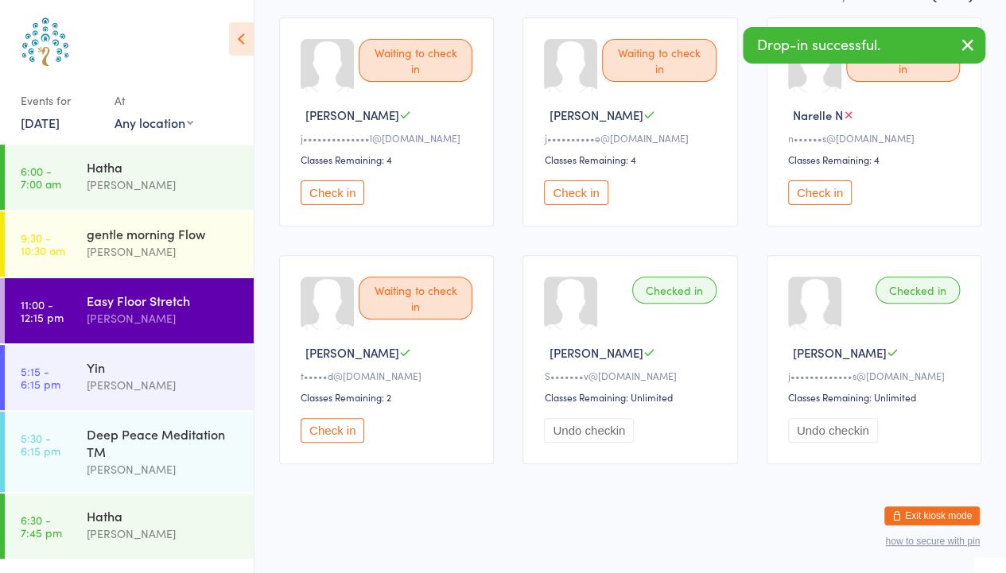
click at [595, 432] on button "Undo checkin" at bounding box center [589, 430] width 90 height 25
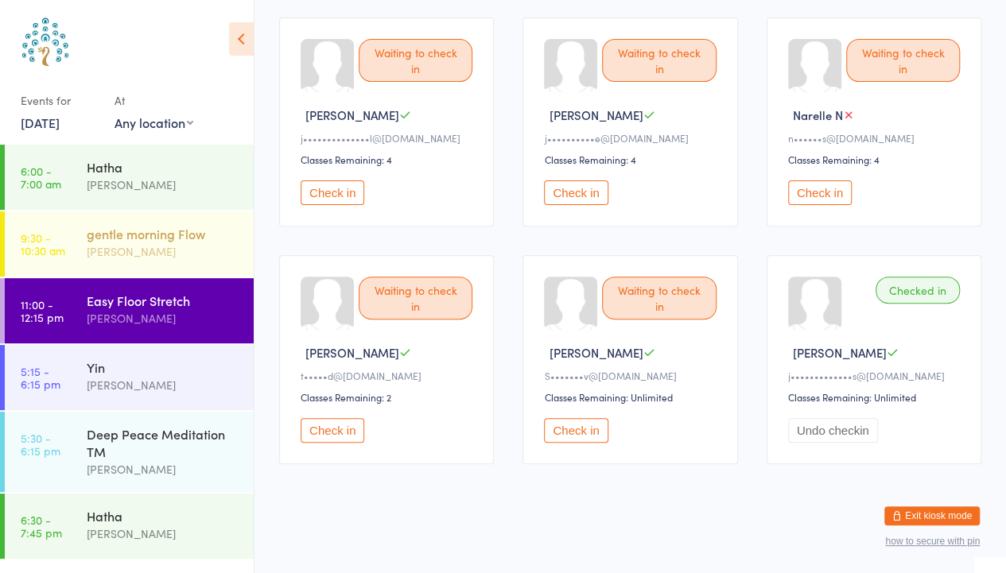
click at [170, 236] on div "gentle morning Flow" at bounding box center [163, 233] width 153 height 17
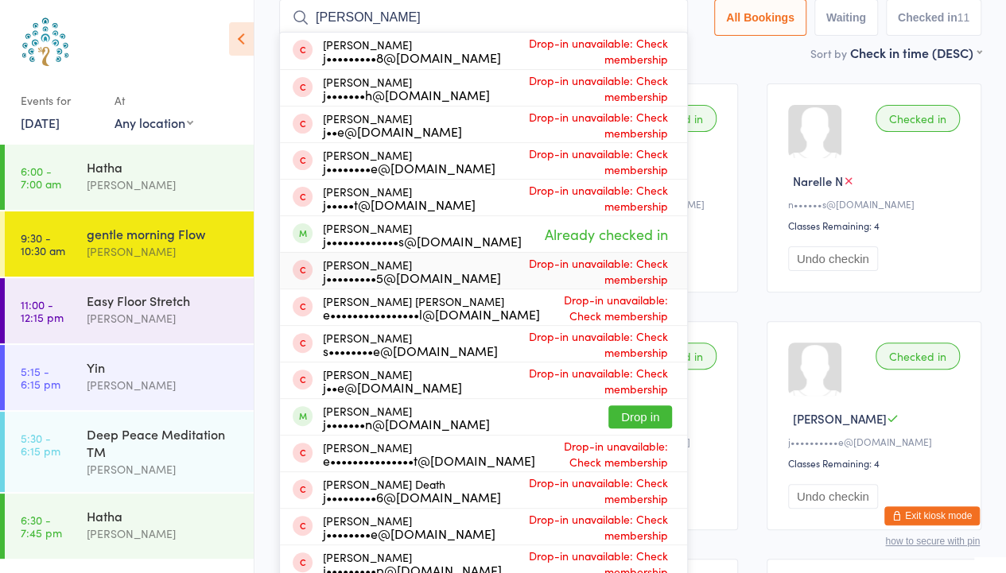
scroll to position [103, 0]
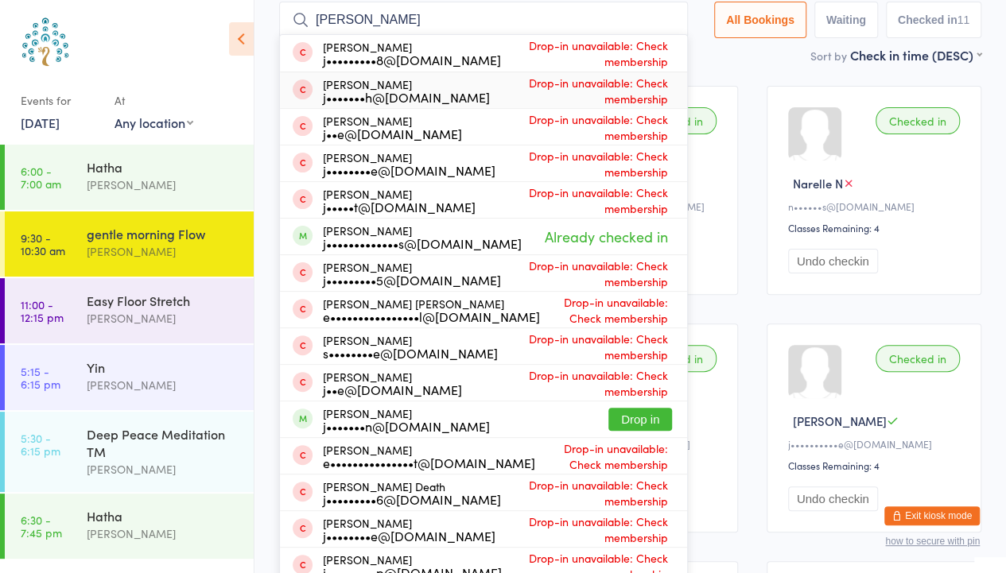
type input "[PERSON_NAME]"
click at [727, 59] on div "Sort by Check in time (DESC) First name (ASC) First name (DESC) Last name (ASC)…" at bounding box center [630, 54] width 702 height 17
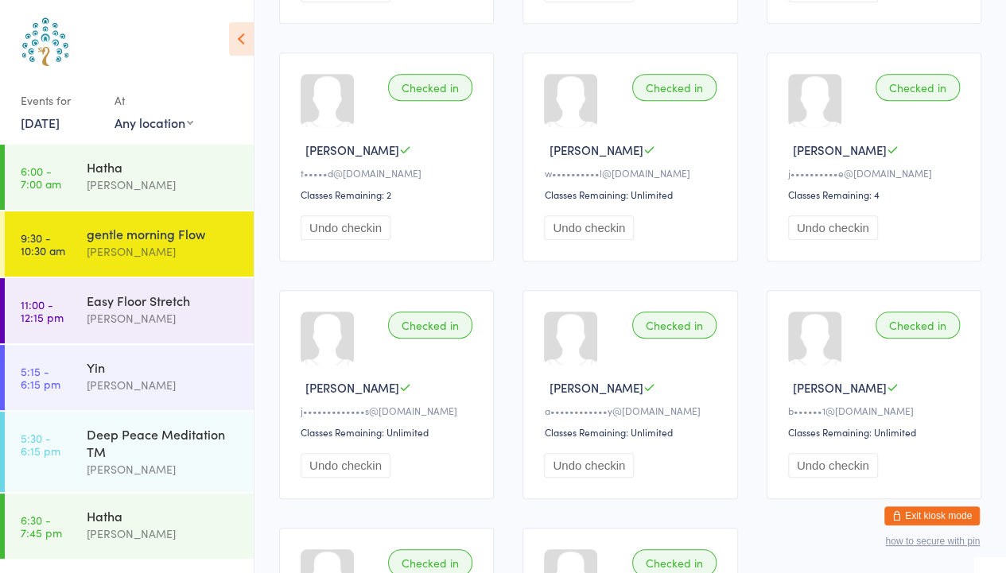
scroll to position [375, 0]
click at [165, 309] on div "[PERSON_NAME]" at bounding box center [163, 318] width 153 height 18
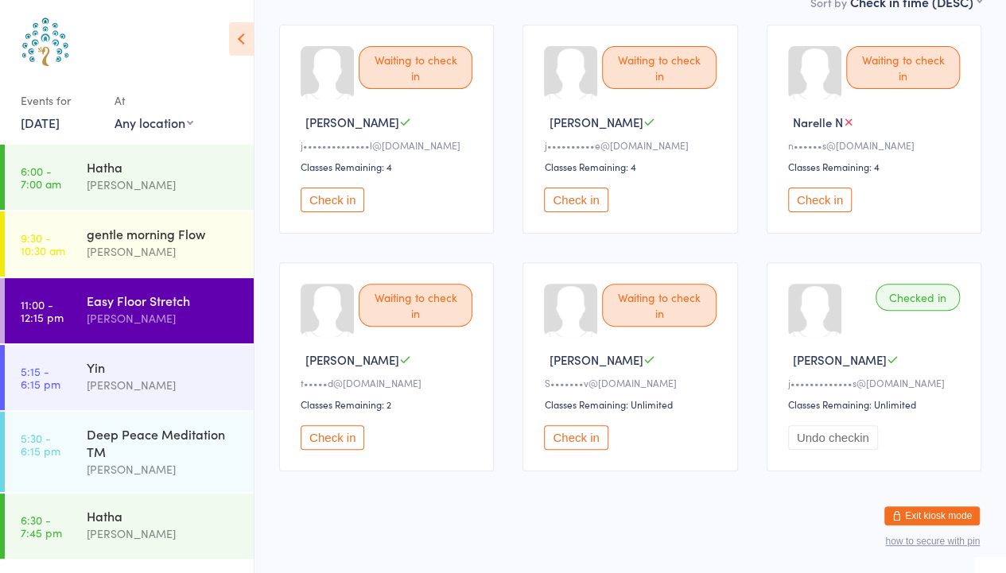
scroll to position [172, 0]
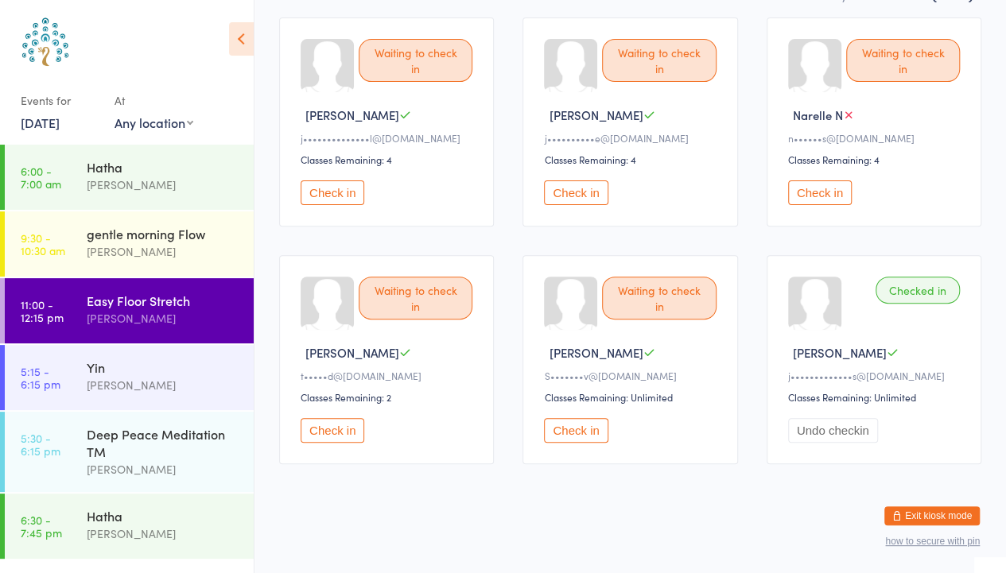
click at [841, 433] on button "Undo checkin" at bounding box center [833, 430] width 90 height 25
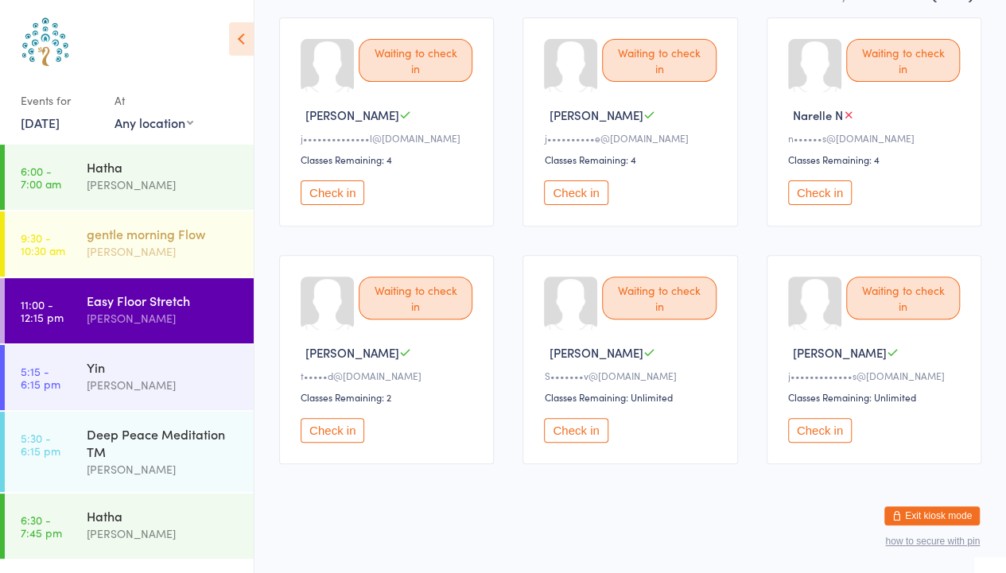
click at [153, 239] on div "gentle morning Flow" at bounding box center [163, 233] width 153 height 17
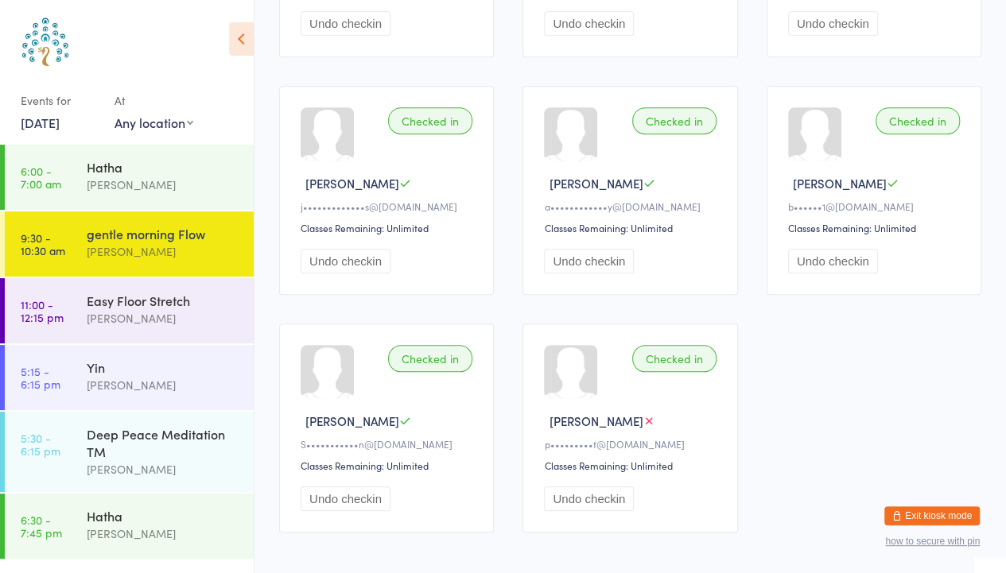
scroll to position [578, 0]
click at [642, 418] on icon at bounding box center [648, 422] width 12 height 12
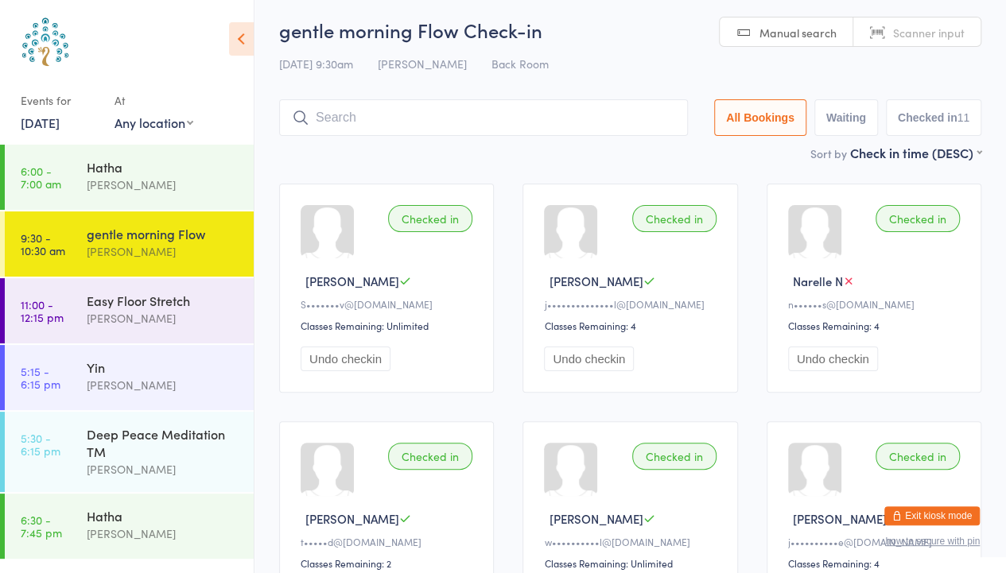
scroll to position [0, 0]
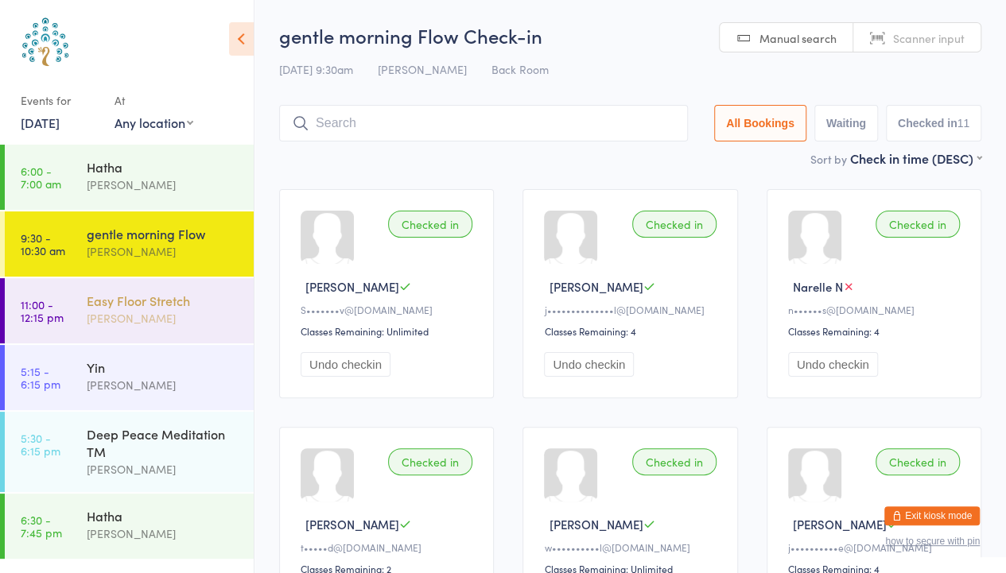
click at [104, 322] on div "[PERSON_NAME]" at bounding box center [163, 318] width 153 height 18
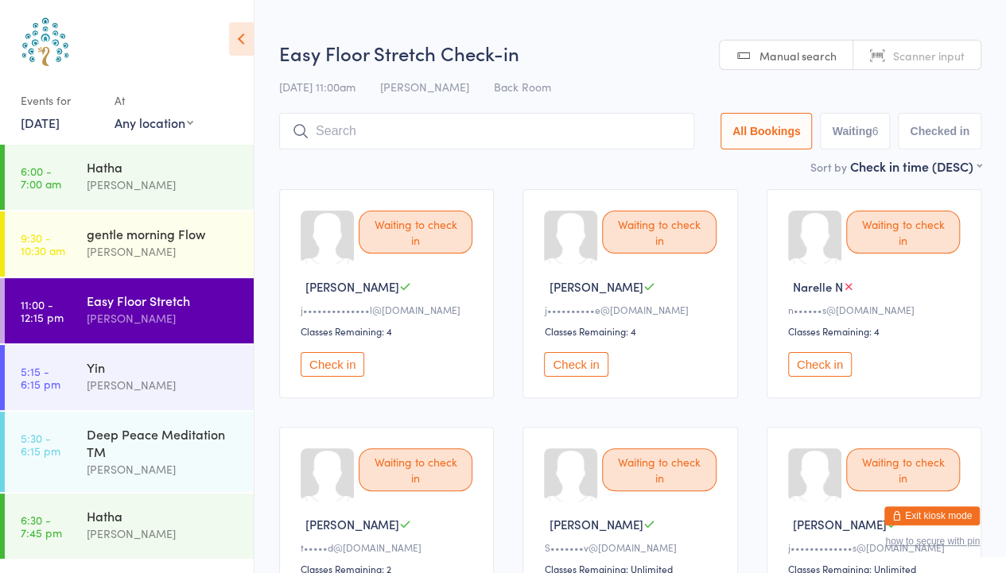
click at [793, 65] on link "Manual search" at bounding box center [786, 56] width 134 height 30
click at [588, 121] on input "search" at bounding box center [486, 131] width 415 height 37
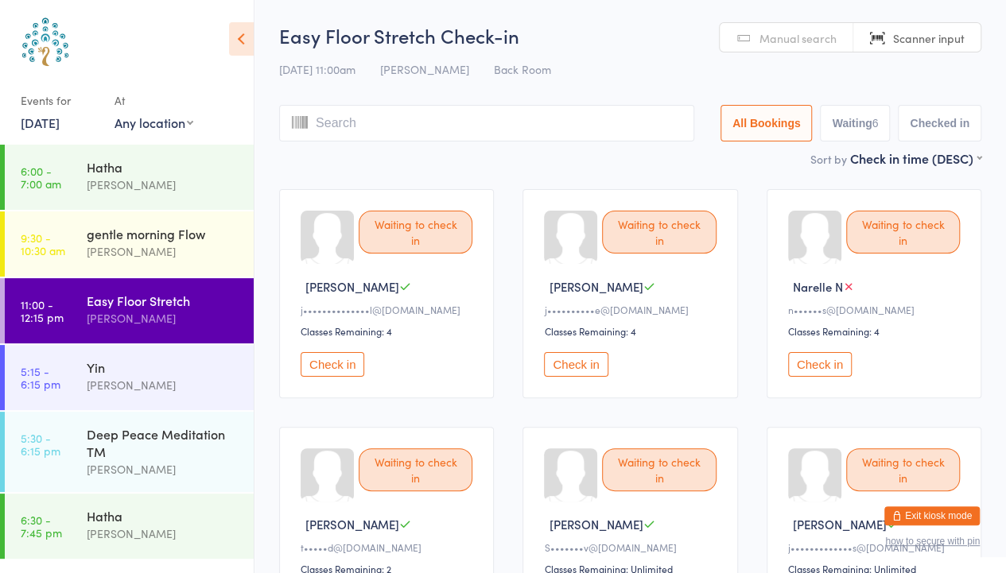
click at [860, 133] on button "Waiting 6" at bounding box center [855, 123] width 70 height 37
select select "0"
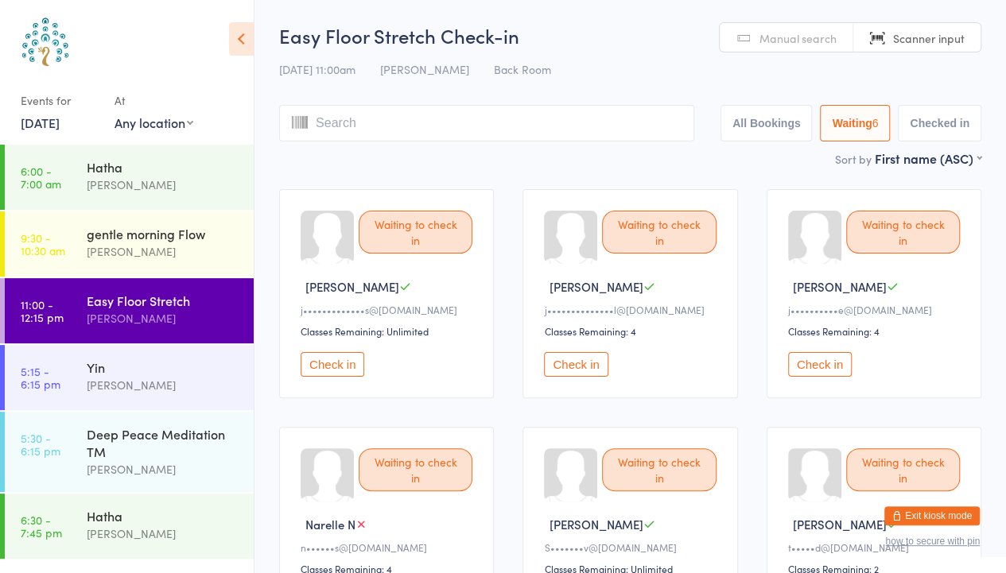
click at [781, 126] on button "All Bookings" at bounding box center [766, 123] width 92 height 37
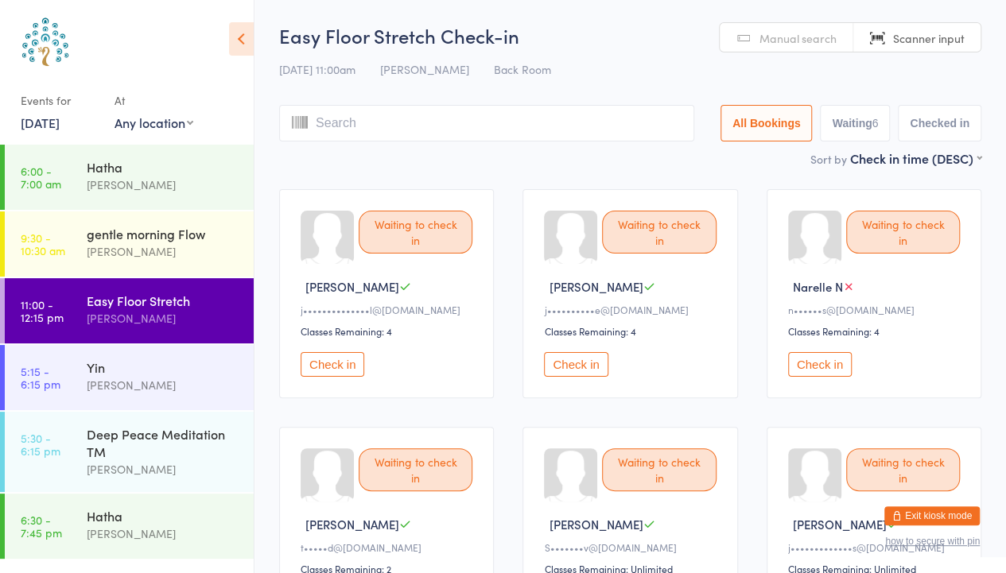
click at [550, 128] on input "search" at bounding box center [486, 123] width 415 height 37
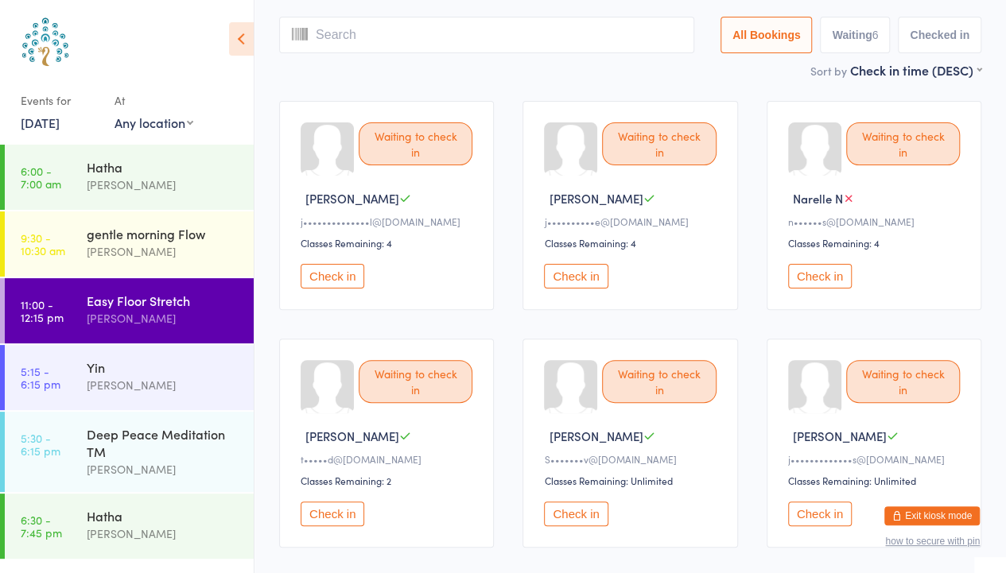
scroll to position [106, 0]
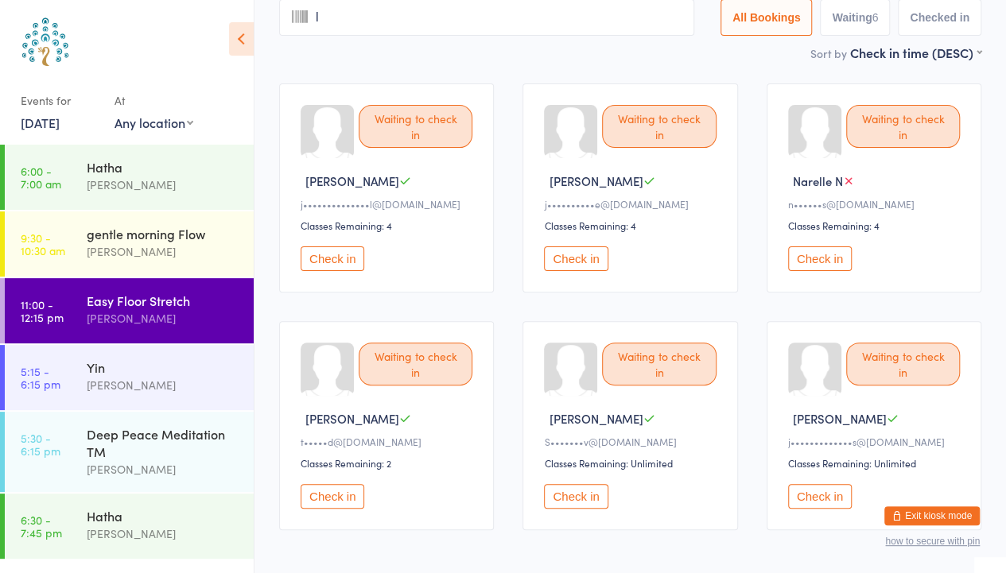
type input "ly"
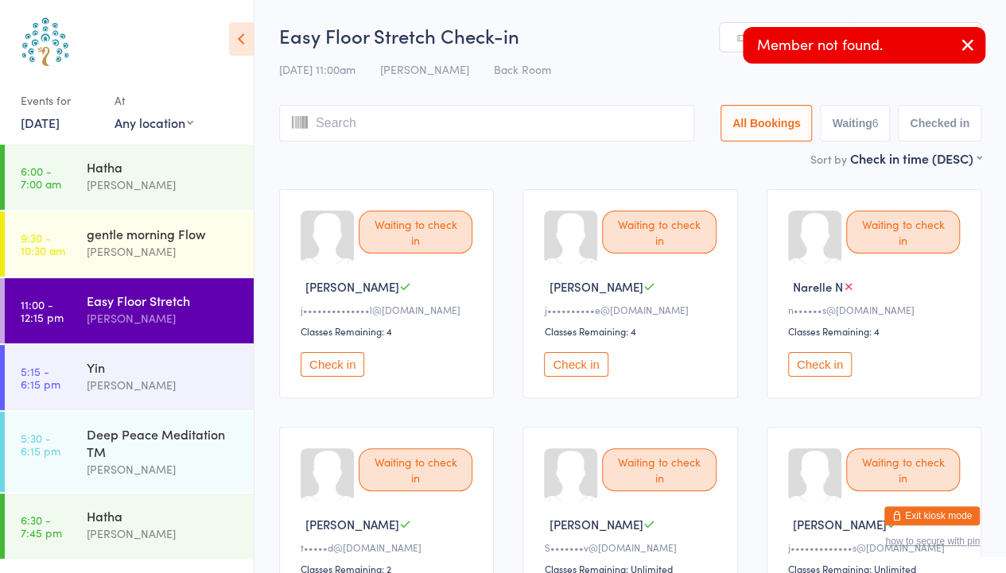
type input "n"
click at [968, 54] on icon "button" at bounding box center [967, 45] width 19 height 20
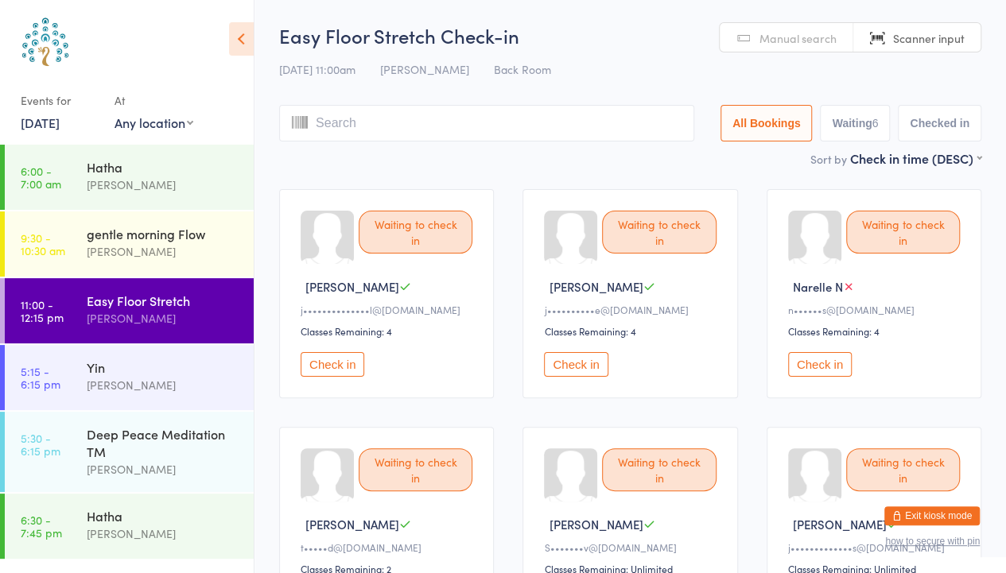
click at [784, 26] on link "Manual search" at bounding box center [786, 38] width 134 height 30
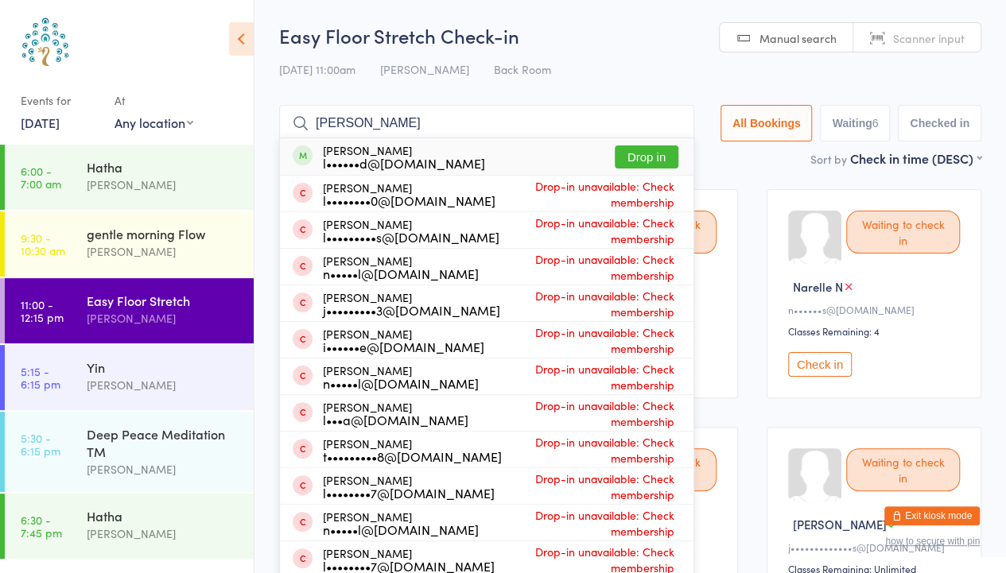
type input "[PERSON_NAME]"
click at [636, 160] on button "Drop in" at bounding box center [646, 156] width 64 height 23
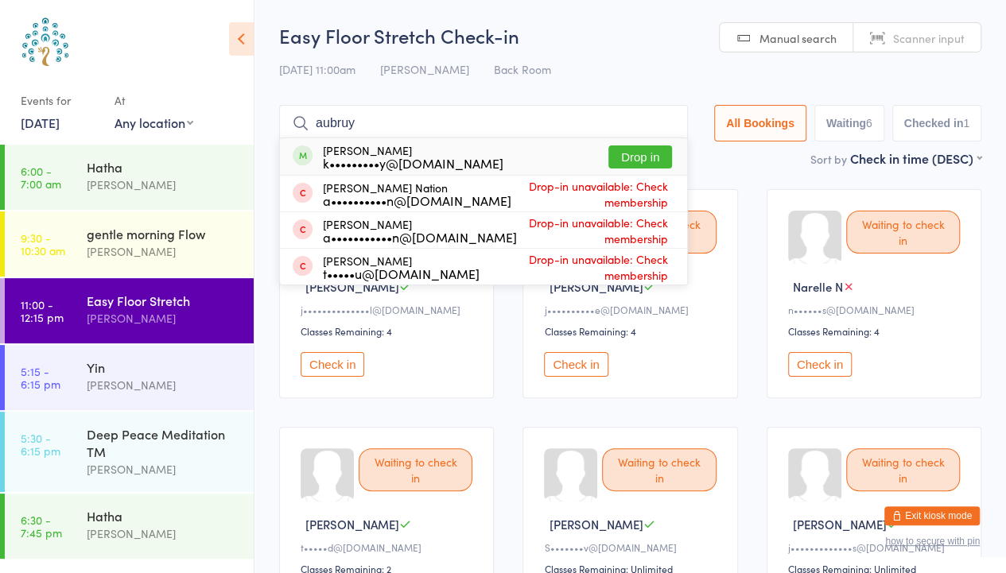
type input "aubruy"
click at [622, 154] on button "Drop in" at bounding box center [640, 156] width 64 height 23
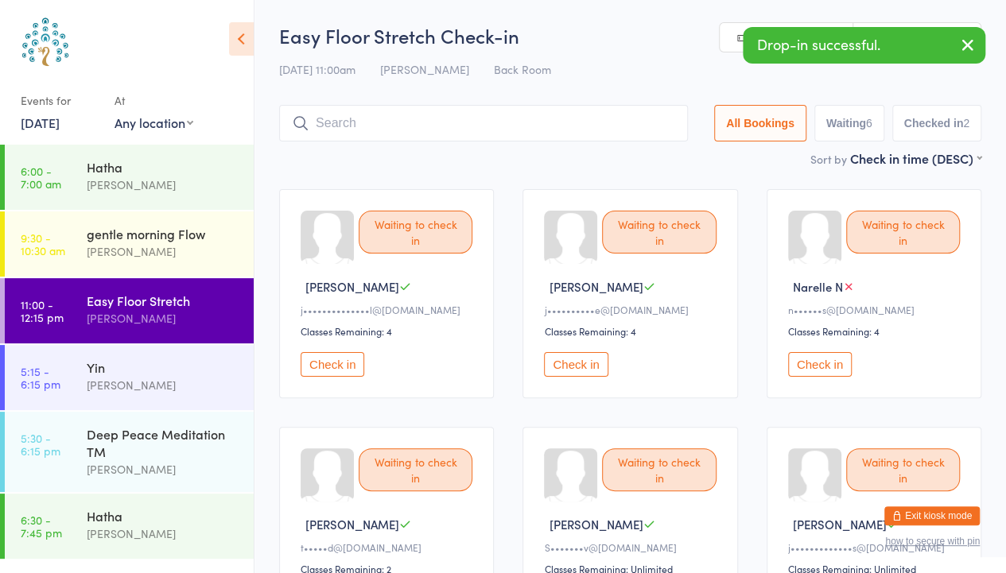
click at [974, 41] on icon "button" at bounding box center [967, 45] width 19 height 20
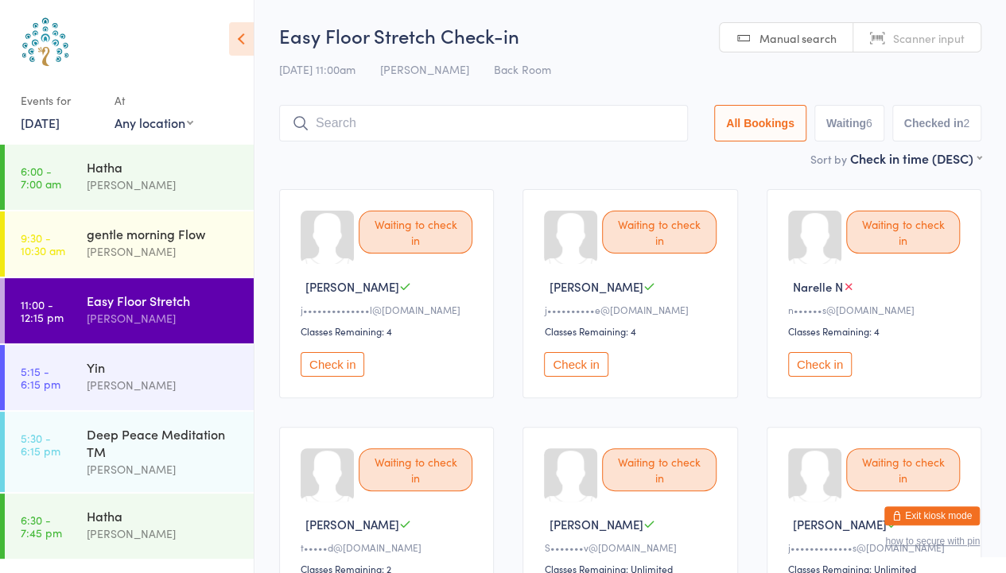
click at [908, 37] on span "Scanner input" at bounding box center [929, 38] width 72 height 16
click at [131, 238] on div "gentle morning Flow" at bounding box center [163, 233] width 153 height 17
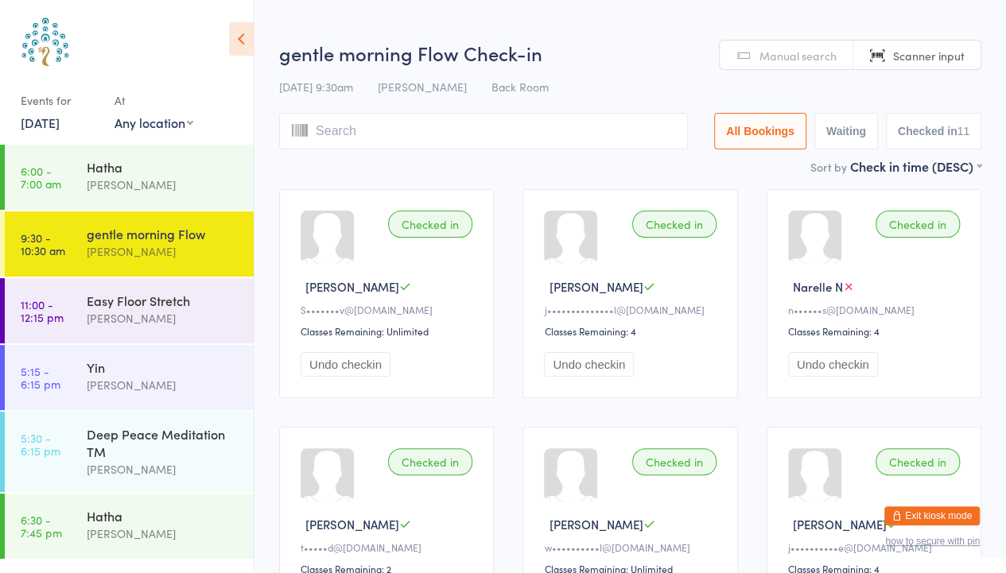
click at [820, 49] on span "Manual search" at bounding box center [797, 56] width 77 height 16
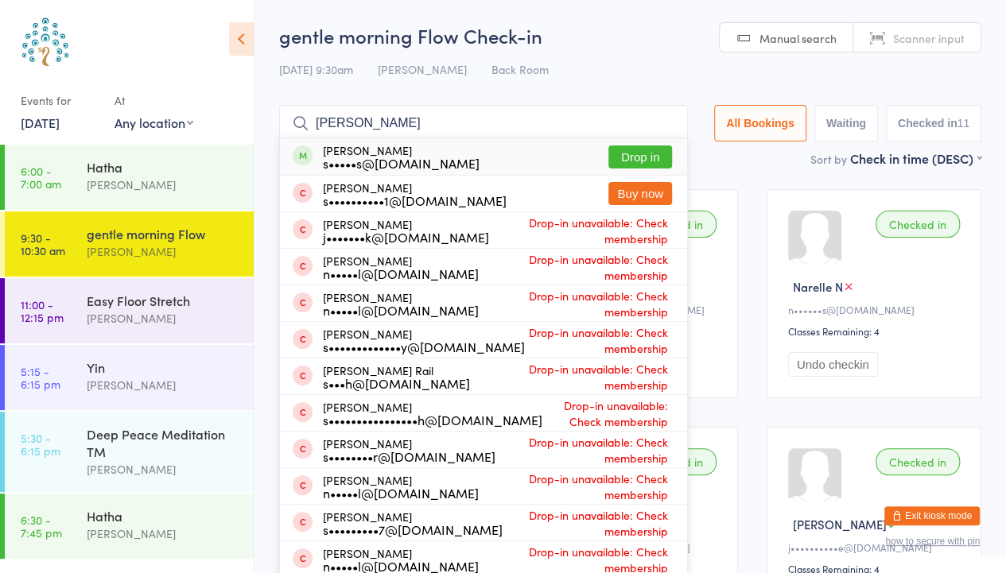
type input "[PERSON_NAME]"
click at [626, 156] on button "Drop in" at bounding box center [640, 156] width 64 height 23
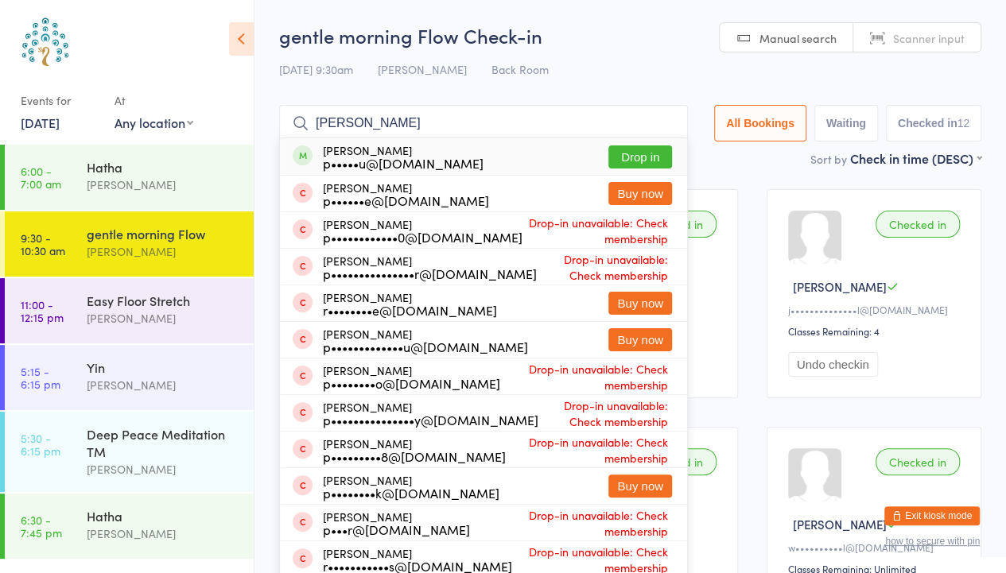
type input "[PERSON_NAME]"
click at [641, 155] on button "Drop in" at bounding box center [640, 156] width 64 height 23
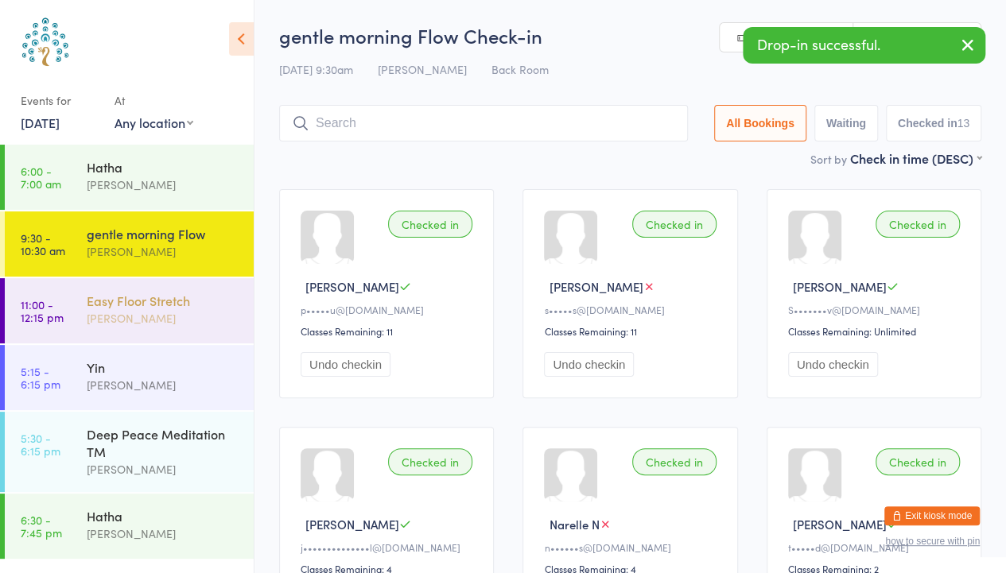
click at [157, 318] on div "[PERSON_NAME]" at bounding box center [163, 318] width 153 height 18
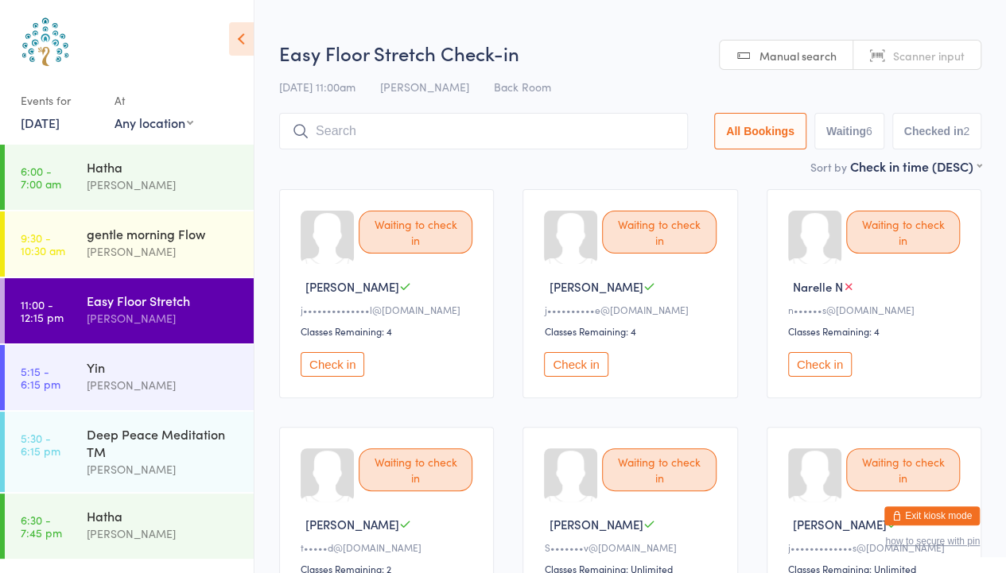
click at [914, 53] on span "Scanner input" at bounding box center [929, 56] width 72 height 16
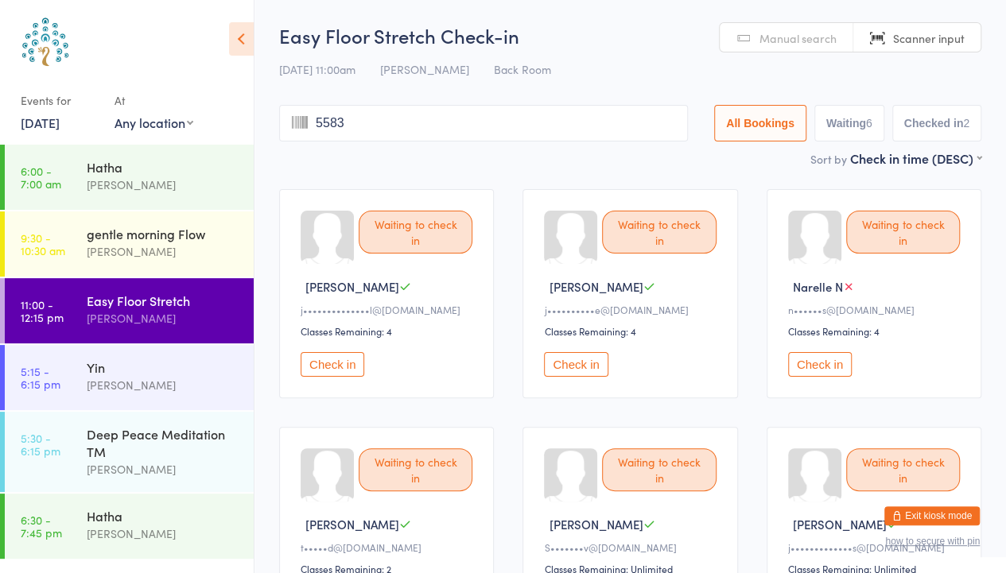
type input "5583"
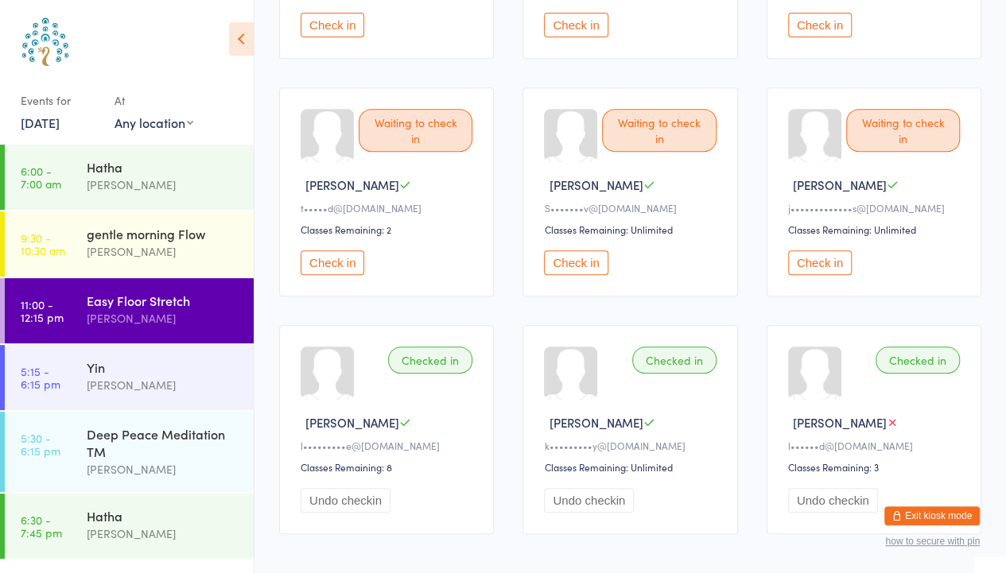
scroll to position [409, 0]
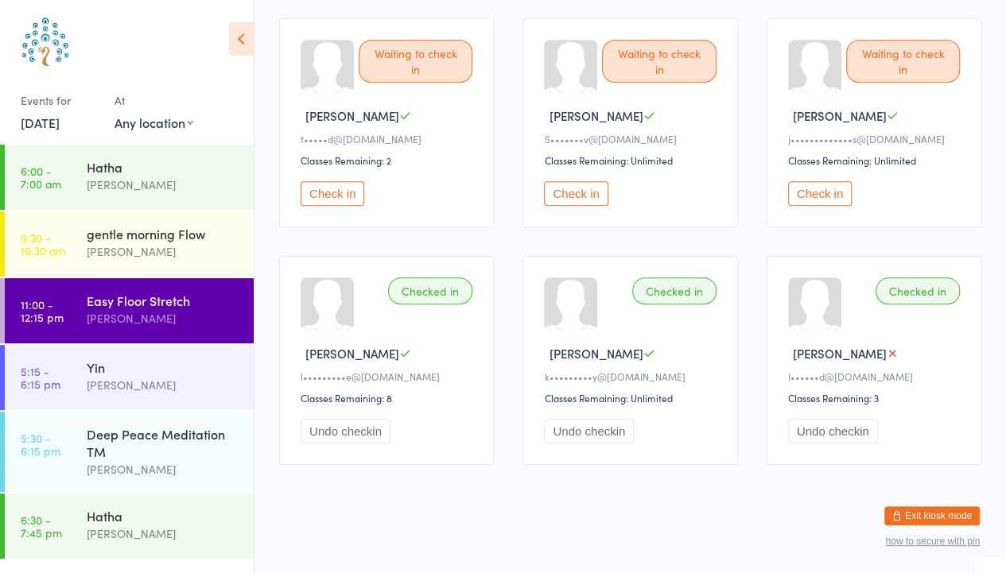
type input "5436"
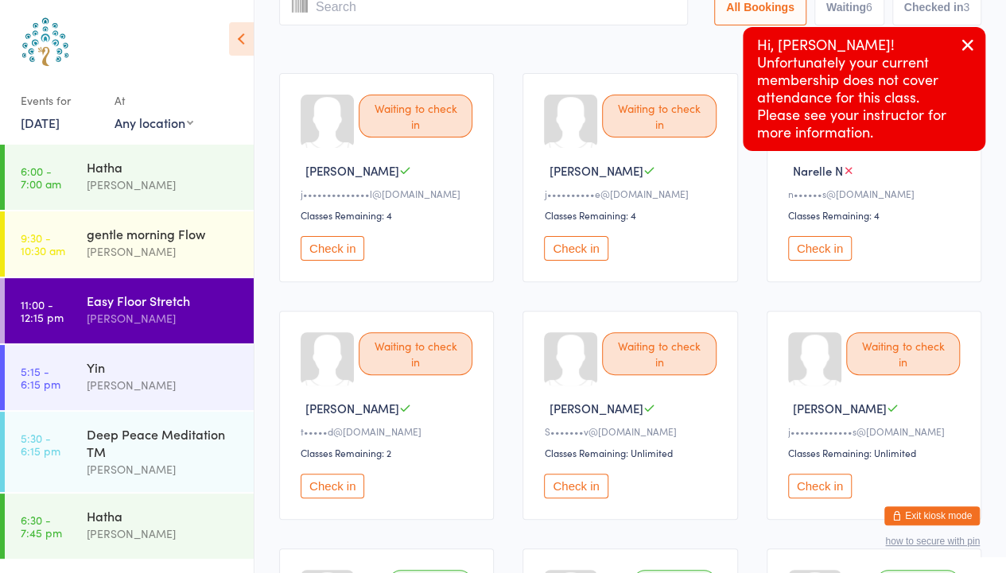
scroll to position [0, 0]
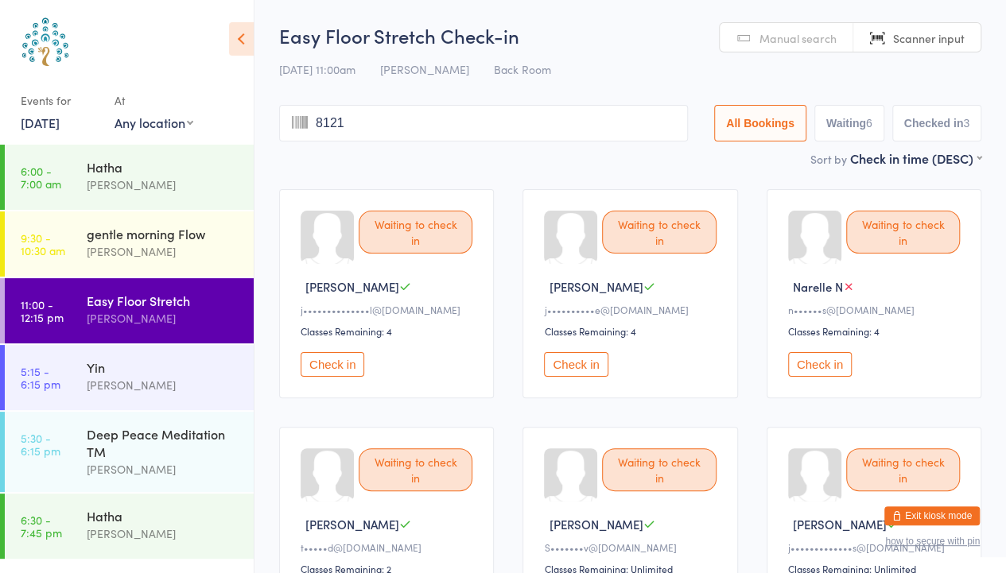
type input "8121"
type input "[PERSON_NAME]"
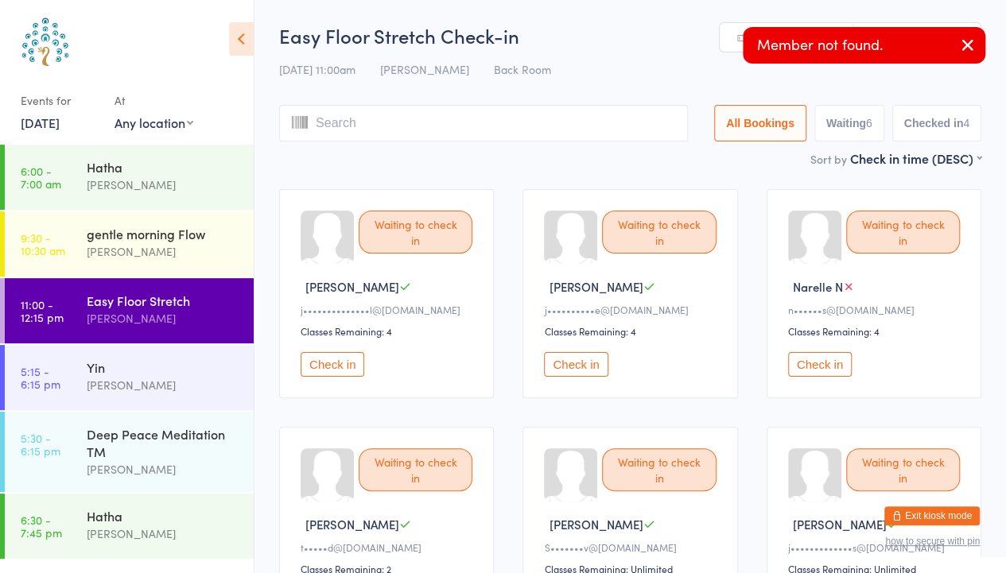
click at [966, 43] on icon "button" at bounding box center [967, 45] width 19 height 20
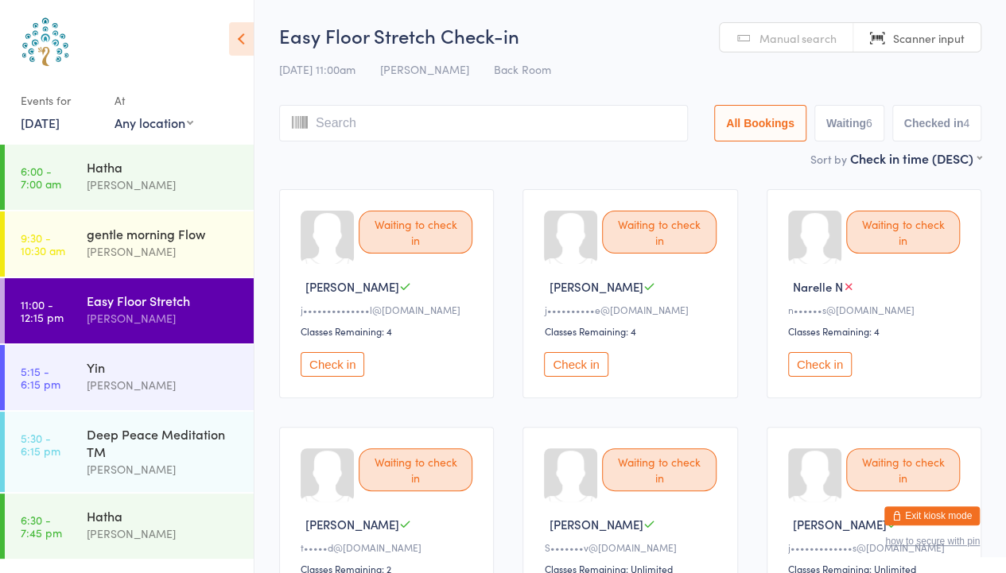
click at [766, 33] on span "Manual search" at bounding box center [797, 38] width 77 height 16
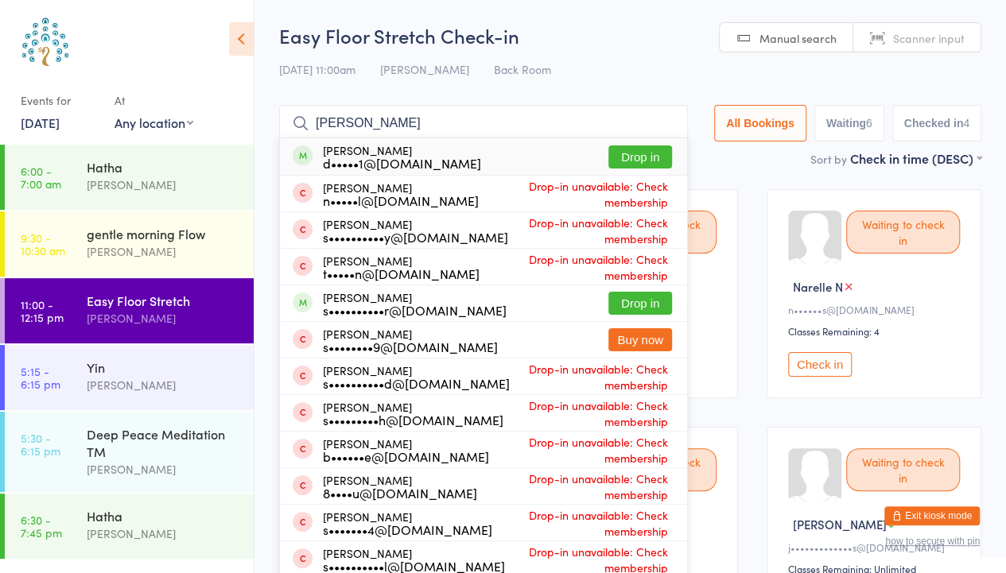
type input "[PERSON_NAME]"
click at [637, 149] on button "Drop in" at bounding box center [640, 156] width 64 height 23
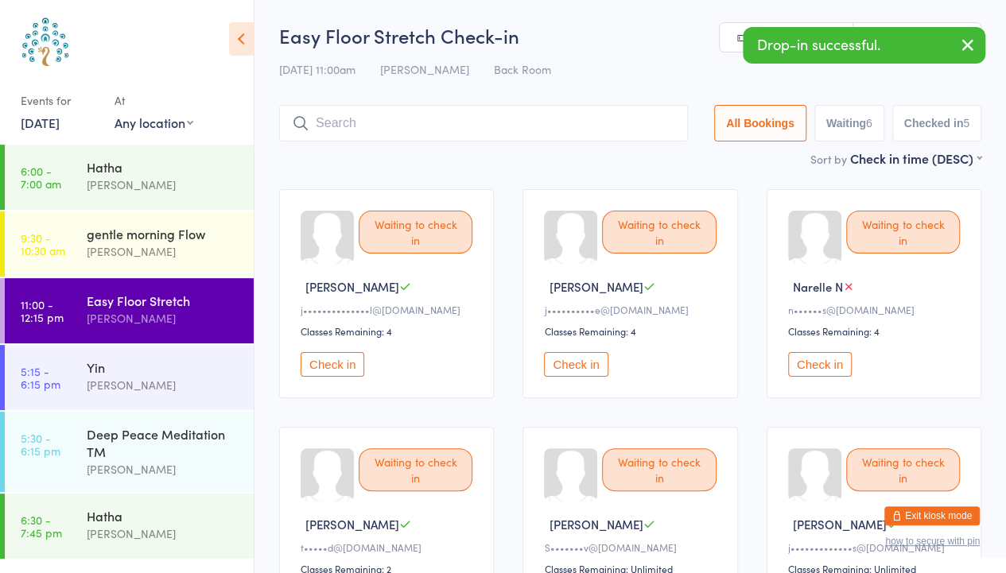
click at [968, 39] on icon "button" at bounding box center [967, 45] width 19 height 20
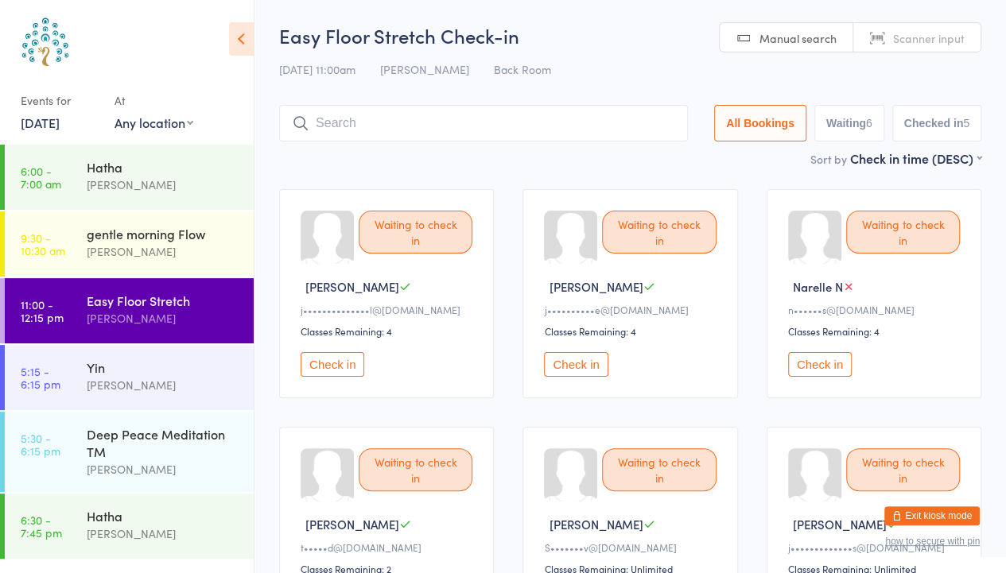
click at [901, 44] on span "Scanner input" at bounding box center [929, 38] width 72 height 16
type input "6405"
